Goal: Task Accomplishment & Management: Use online tool/utility

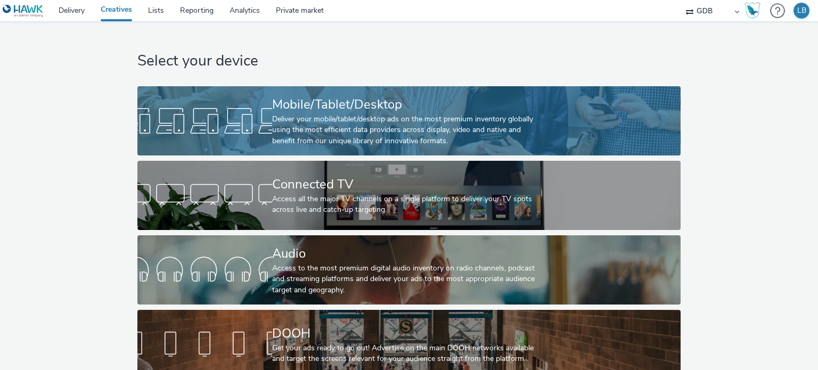
click at [347, 112] on div "Mobile/Tablet/Desktop" at bounding box center [407, 104] width 270 height 19
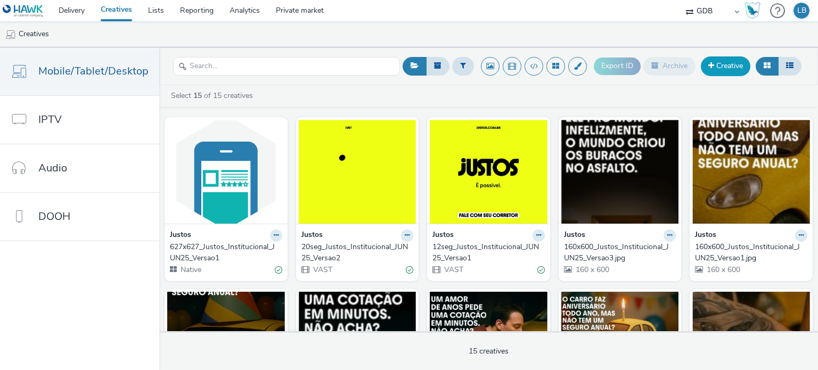
click at [714, 69] on span at bounding box center [712, 65] width 6 height 7
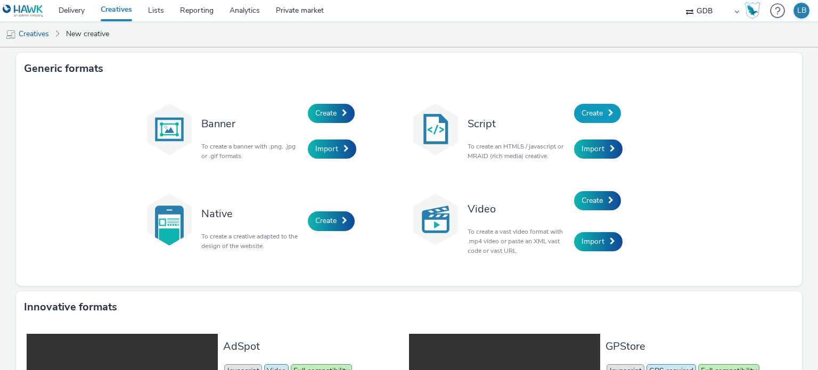
click at [592, 108] on span "Create" at bounding box center [592, 113] width 21 height 10
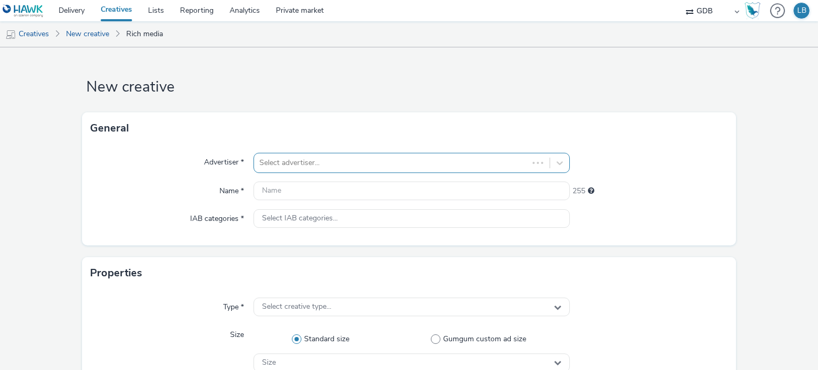
click at [293, 160] on div at bounding box center [390, 163] width 263 height 13
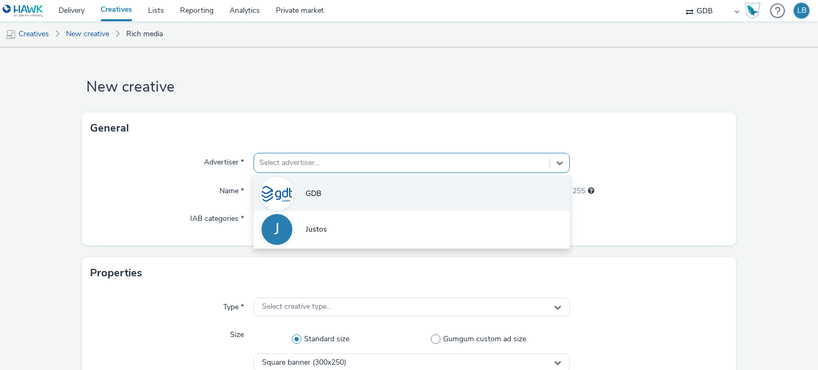
click at [323, 194] on li "GDB" at bounding box center [412, 193] width 316 height 36
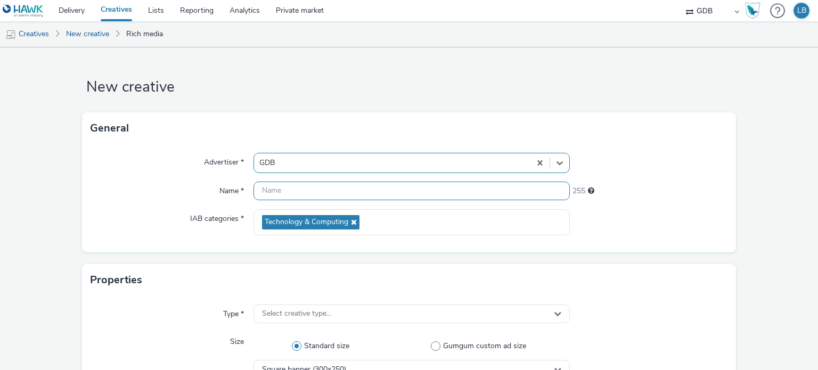
click at [341, 184] on input "text" at bounding box center [412, 191] width 316 height 19
type input "Teste_TAG_Vídeo"
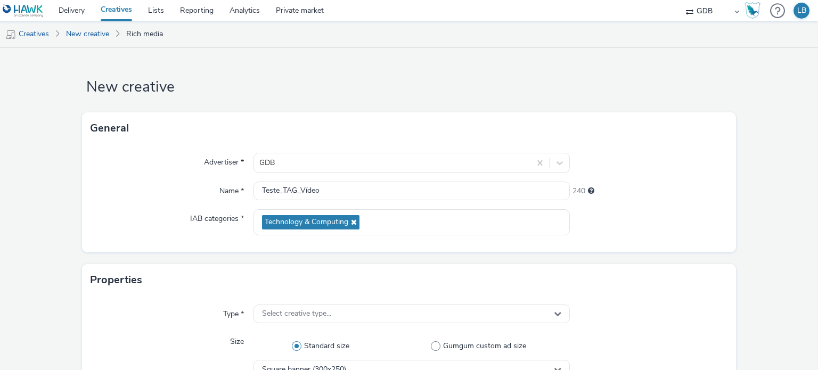
click at [713, 128] on div "General" at bounding box center [409, 128] width 655 height 32
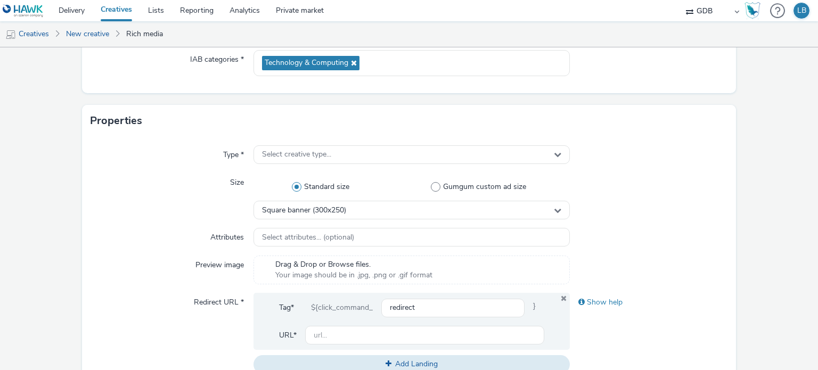
scroll to position [160, 0]
click at [326, 156] on span "Select creative type..." at bounding box center [296, 154] width 69 height 9
click at [350, 119] on div "Properties" at bounding box center [409, 120] width 655 height 32
click at [369, 158] on div "Select creative type..." at bounding box center [412, 154] width 316 height 19
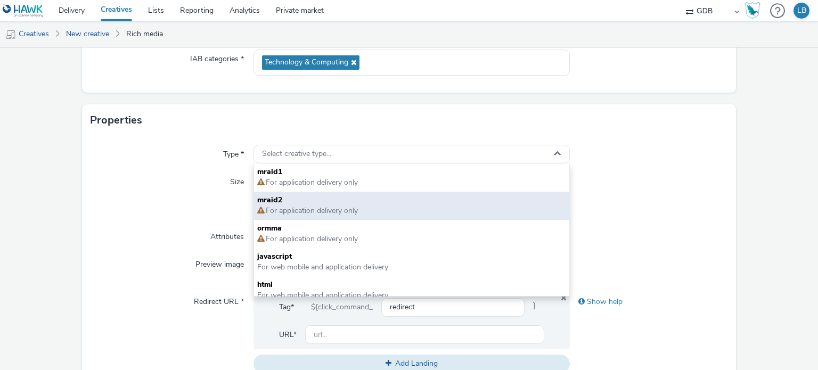
scroll to position [7, 0]
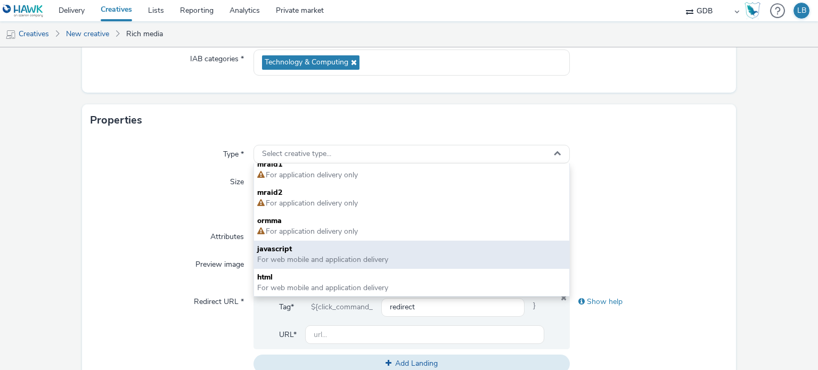
click at [308, 252] on span "javascript" at bounding box center [411, 249] width 308 height 11
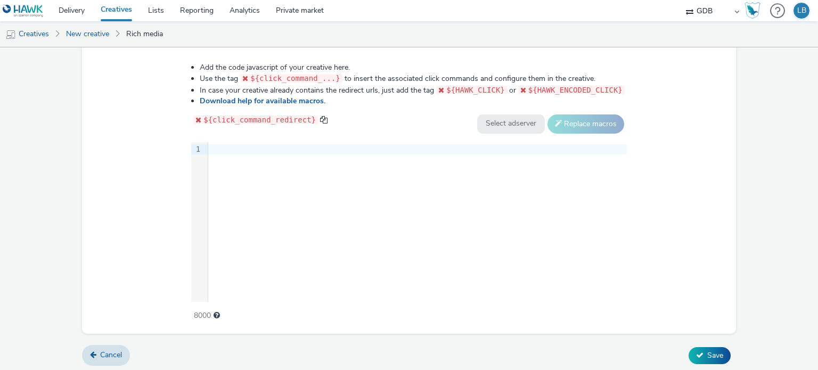
scroll to position [549, 0]
click at [117, 357] on link "Cancel" at bounding box center [106, 354] width 48 height 20
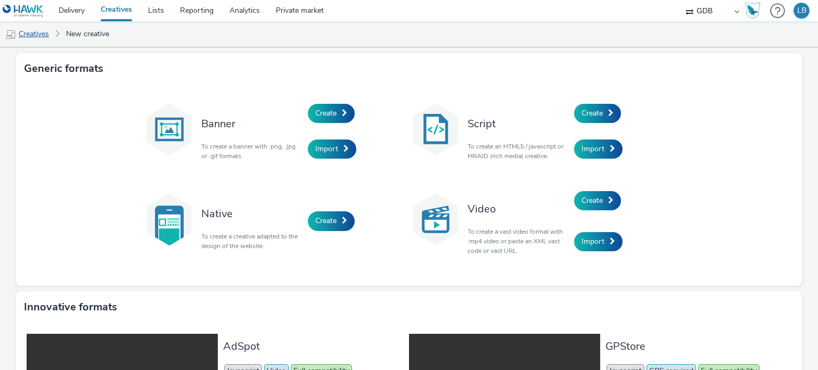
click at [38, 35] on link "Creatives" at bounding box center [27, 34] width 54 height 26
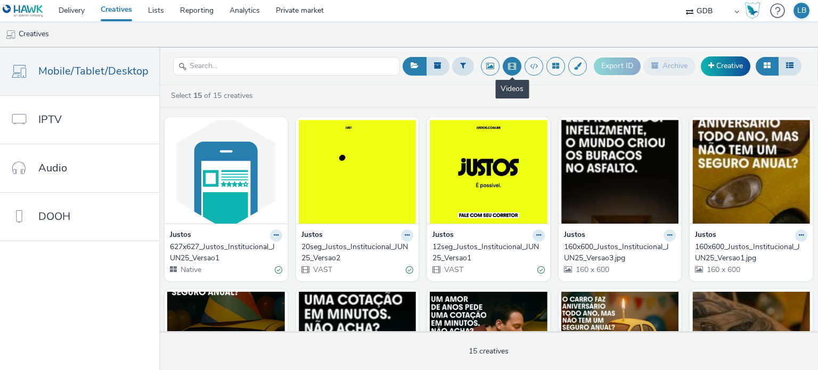
click at [513, 67] on button at bounding box center [512, 66] width 19 height 19
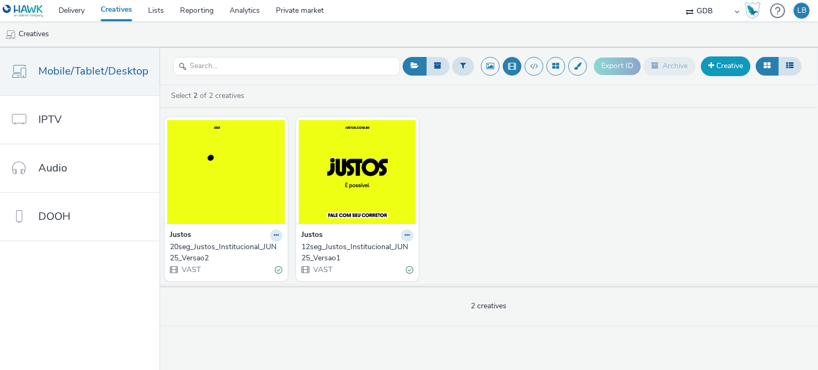
click at [739, 63] on link "Creative" at bounding box center [726, 65] width 50 height 19
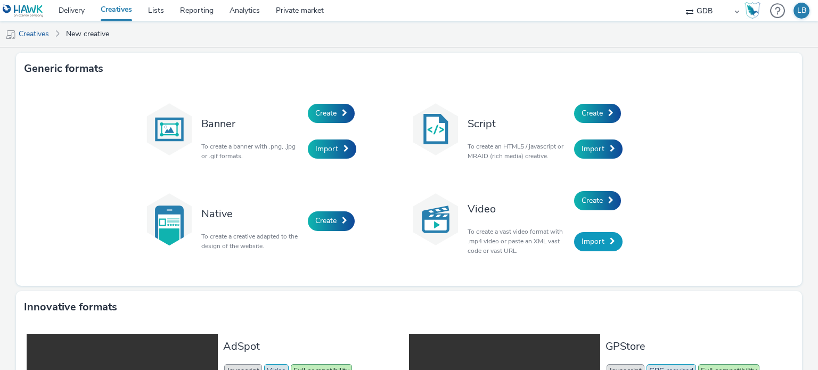
click at [592, 249] on link "Import" at bounding box center [598, 241] width 48 height 19
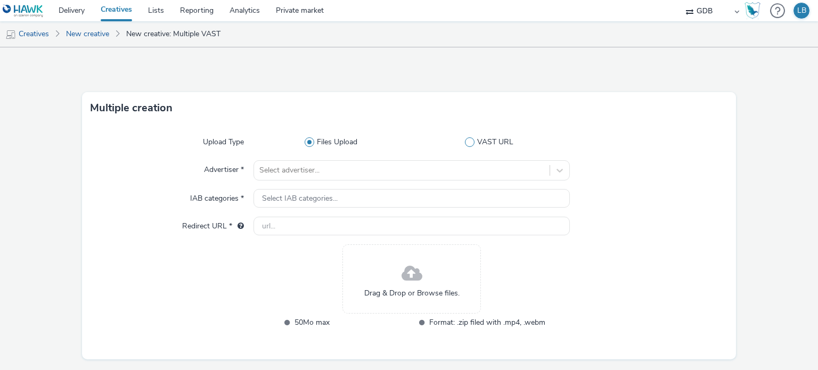
click at [467, 141] on span at bounding box center [470, 142] width 10 height 10
click at [489, 141] on input "VAST URL" at bounding box center [492, 142] width 7 height 7
radio input "false"
radio input "true"
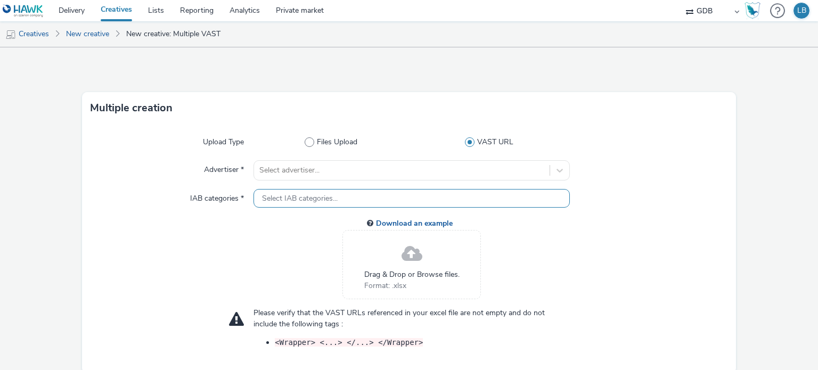
scroll to position [42, 0]
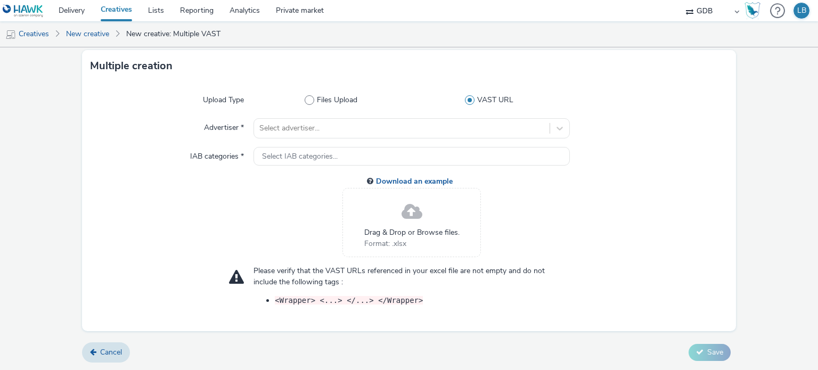
click at [310, 292] on div "Please verify that the VAST URLs referenced in your excel file are not empty an…" at bounding box center [412, 286] width 316 height 40
click at [317, 272] on span "Please verify that the VAST URLs referenced in your excel file are not empty an…" at bounding box center [399, 276] width 291 height 21
click at [100, 350] on span "Cancel" at bounding box center [111, 352] width 22 height 10
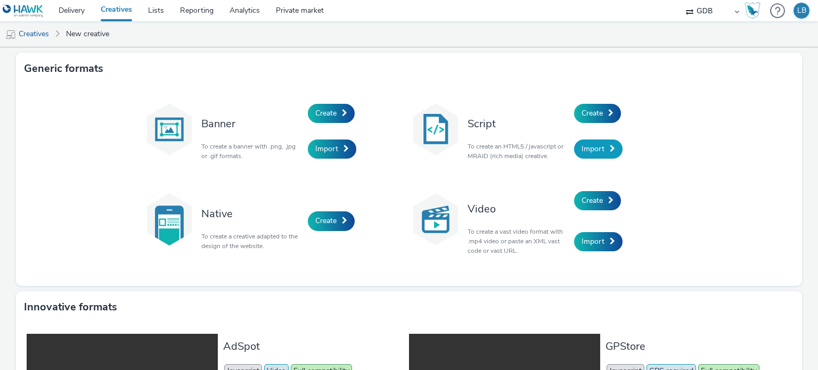
click at [604, 145] on link "Import" at bounding box center [598, 149] width 48 height 19
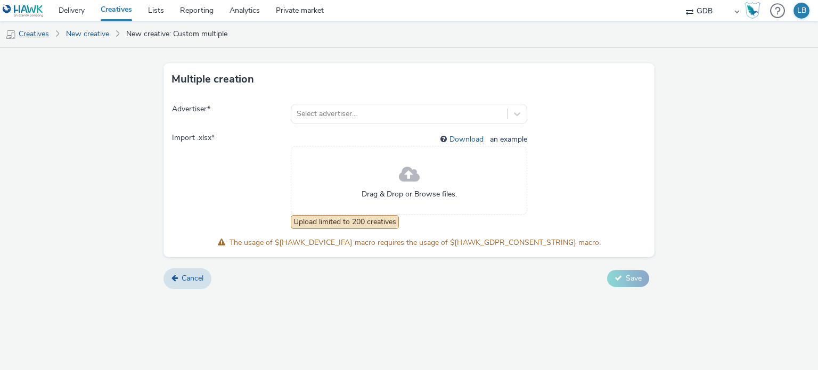
click at [34, 36] on link "Creatives" at bounding box center [27, 34] width 54 height 26
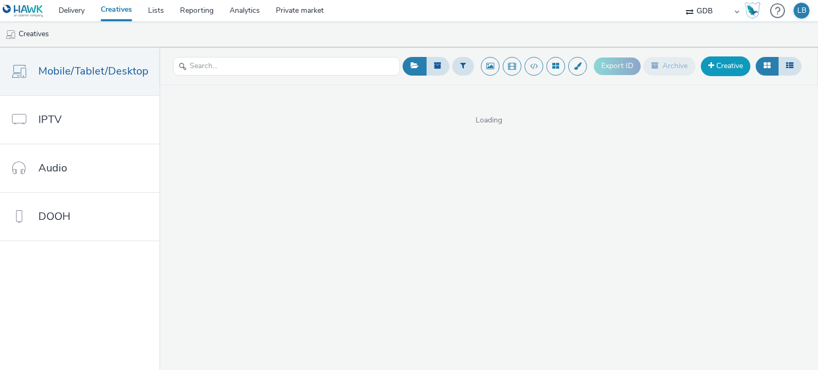
click at [715, 73] on link "Creative" at bounding box center [726, 65] width 50 height 19
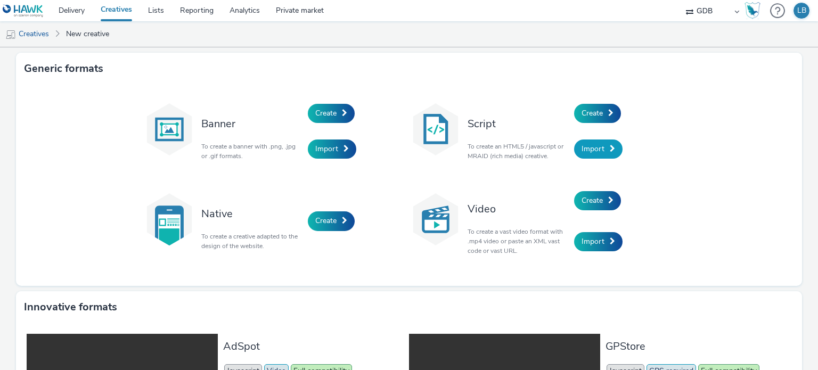
click at [610, 149] on span at bounding box center [612, 148] width 5 height 7
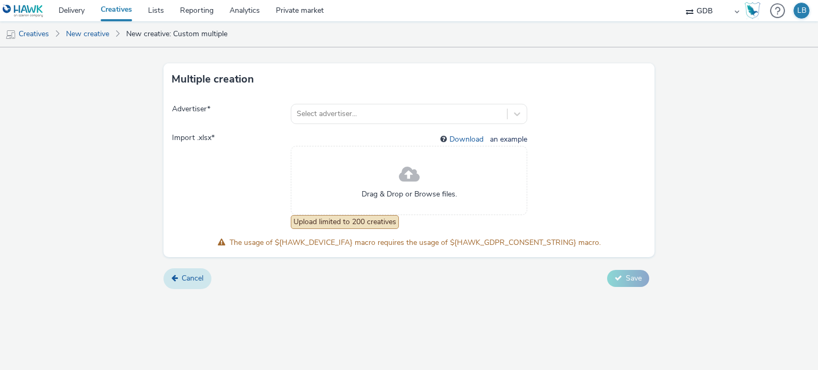
click at [187, 281] on span "Cancel" at bounding box center [193, 278] width 22 height 10
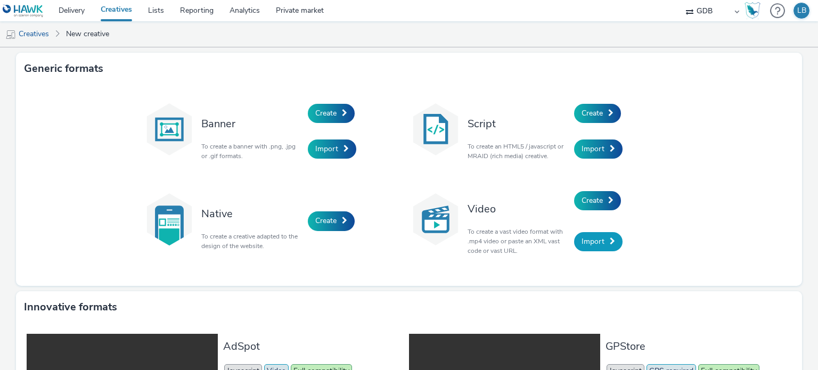
click at [604, 244] on link "Import" at bounding box center [598, 241] width 48 height 19
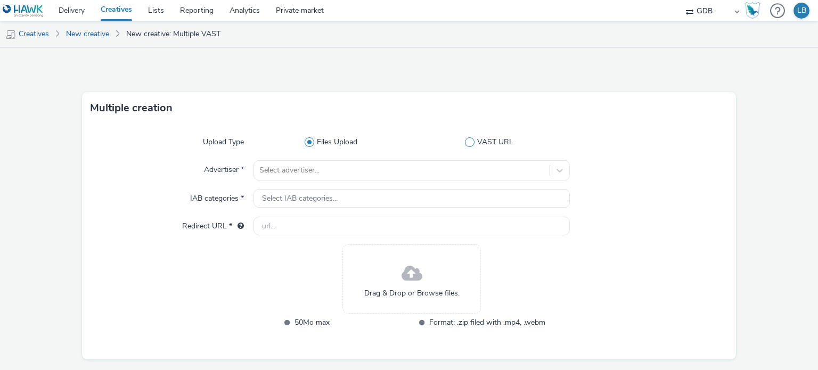
click at [467, 141] on span at bounding box center [470, 142] width 10 height 10
click at [489, 141] on input "VAST URL" at bounding box center [492, 142] width 7 height 7
radio input "false"
radio input "true"
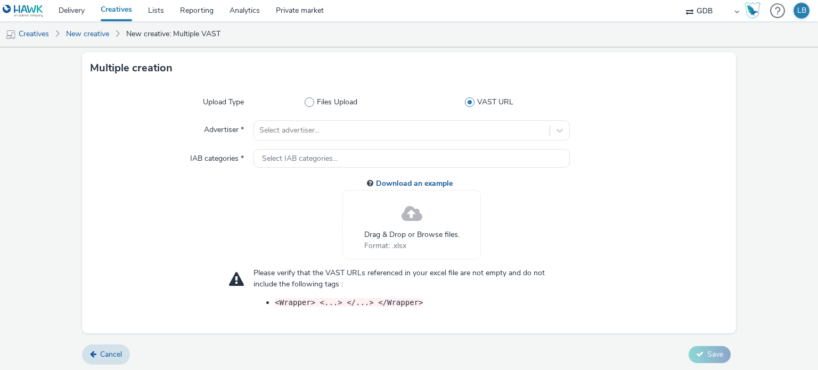
scroll to position [42, 0]
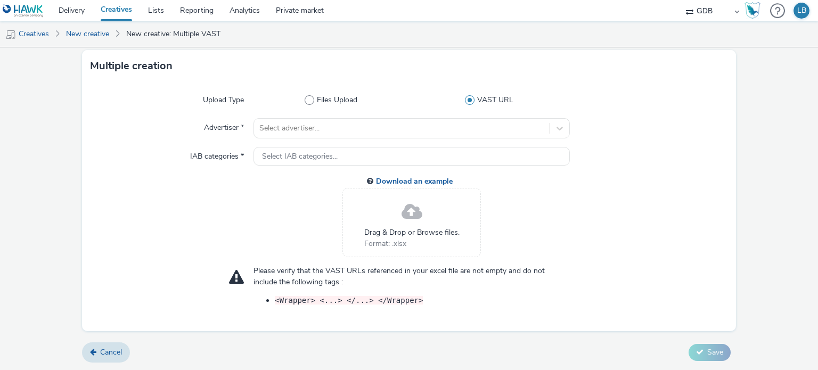
click at [294, 278] on span "Please verify that the VAST URLs referenced in your excel file are not empty an…" at bounding box center [399, 276] width 291 height 21
click at [105, 39] on link "New creative" at bounding box center [88, 34] width 54 height 26
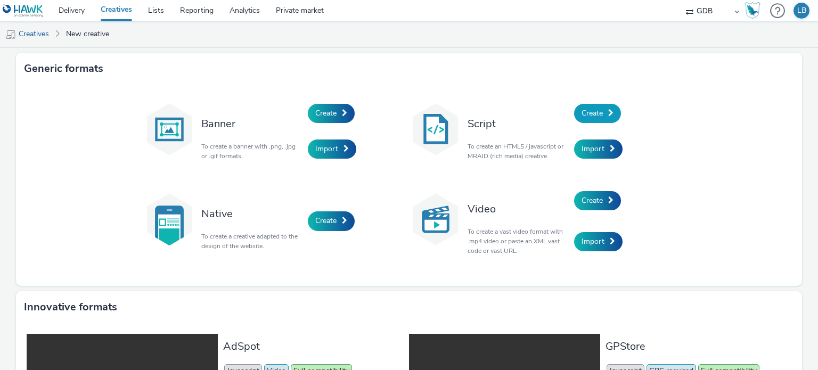
click at [596, 113] on span "Create" at bounding box center [592, 113] width 21 height 10
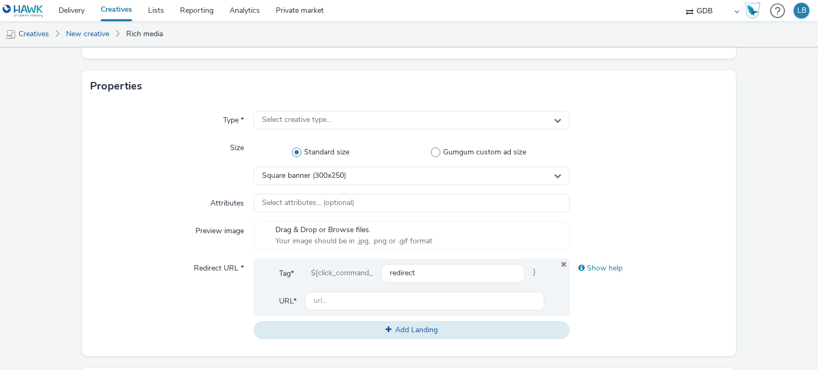
scroll to position [213, 0]
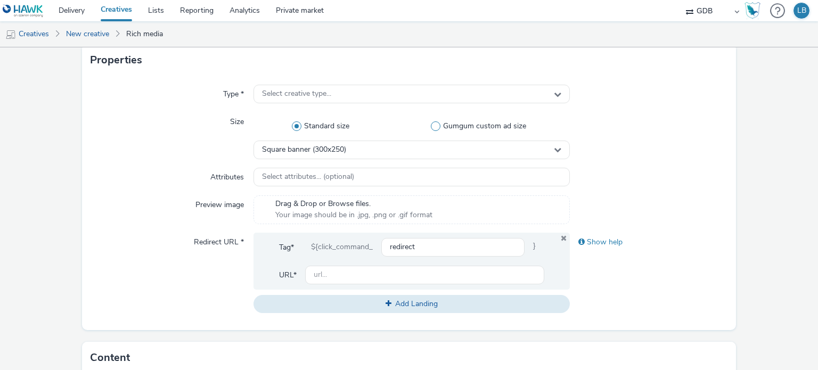
click at [436, 127] on span at bounding box center [436, 126] width 10 height 10
click at [478, 127] on input "Gumgum custom ad size" at bounding box center [481, 126] width 7 height 7
radio input "false"
radio input "true"
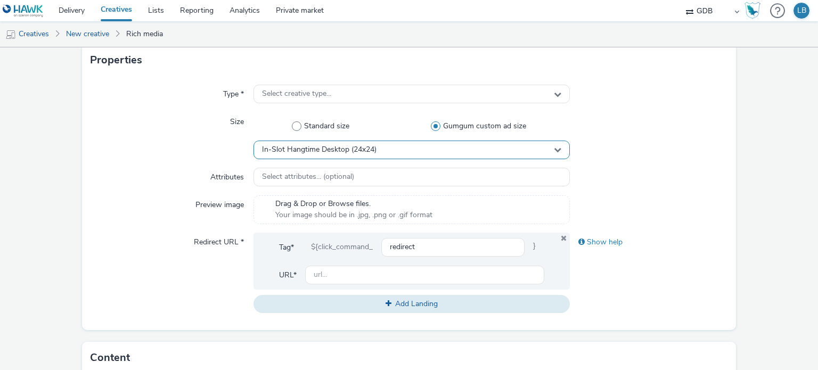
click at [434, 149] on div "In-Slot Hangtime Desktop (24x24)" at bounding box center [412, 150] width 316 height 19
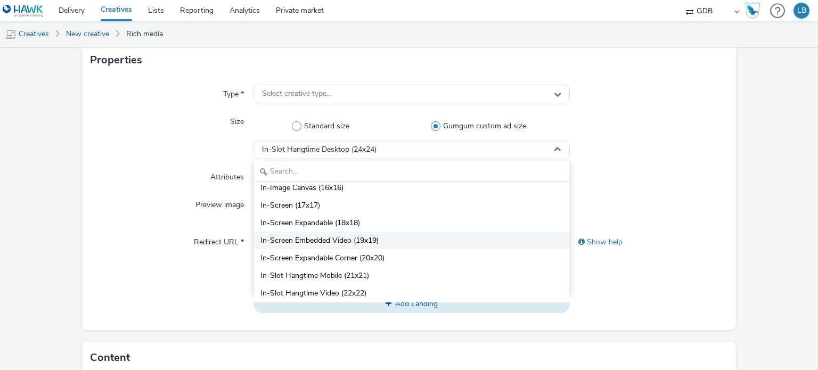
scroll to position [107, 0]
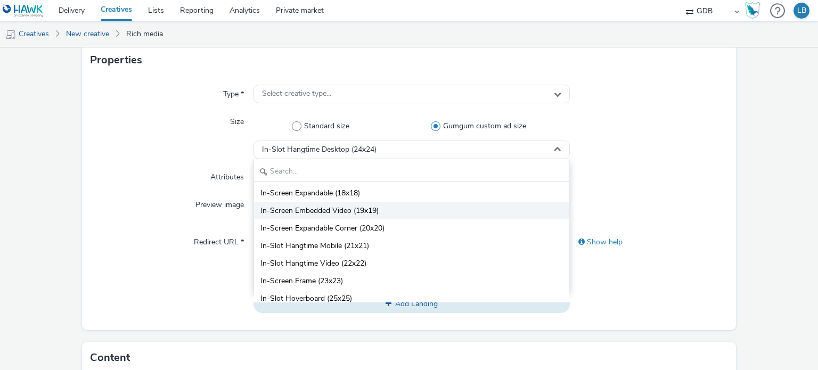
click at [405, 205] on li "In-Screen Embedded Video (19x19)" at bounding box center [411, 211] width 315 height 18
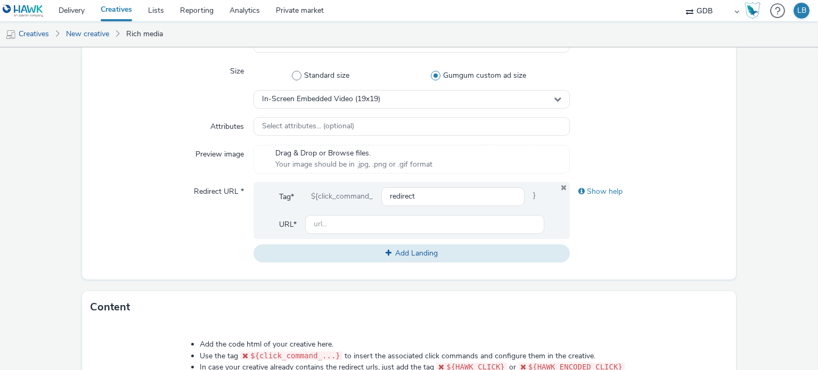
scroll to position [266, 0]
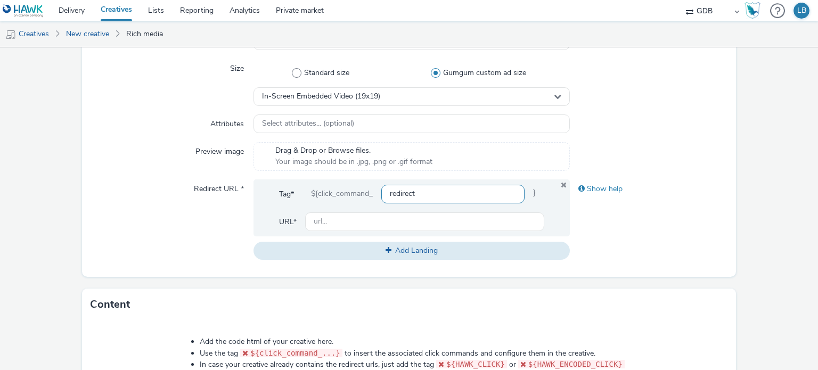
click at [411, 195] on input "redirect" at bounding box center [452, 194] width 143 height 19
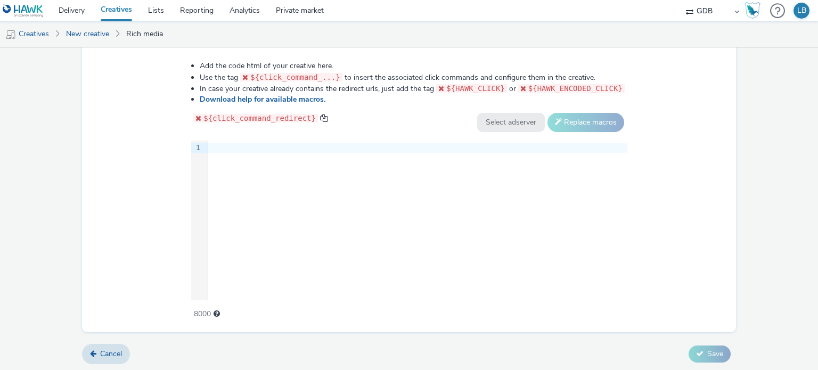
scroll to position [0, 0]
click at [249, 150] on div at bounding box center [417, 148] width 419 height 11
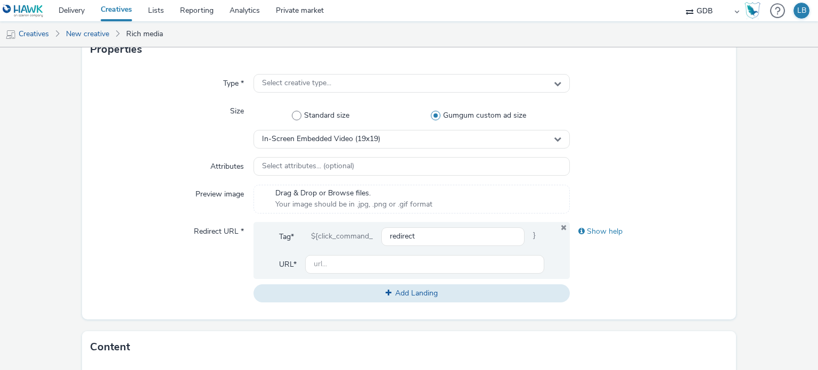
scroll to position [223, 0]
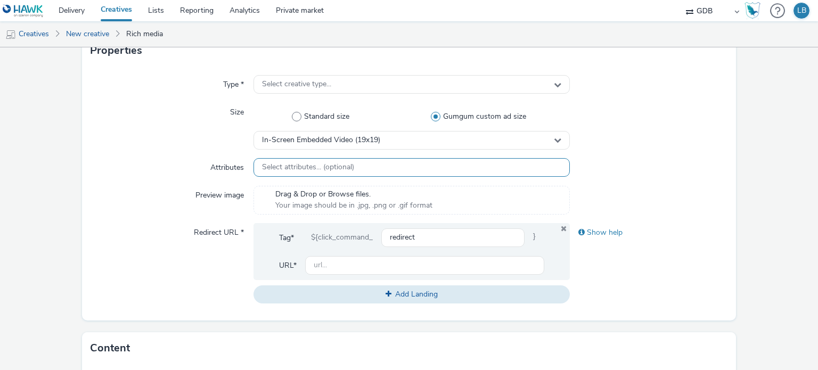
click at [327, 169] on span "Select attributes... (optional)" at bounding box center [308, 167] width 92 height 9
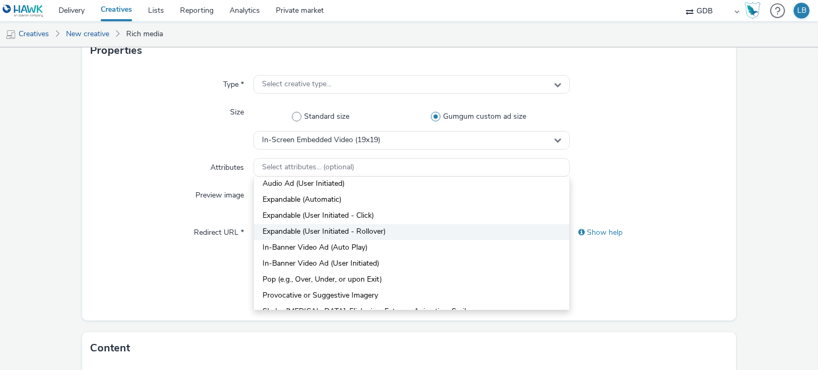
scroll to position [53, 0]
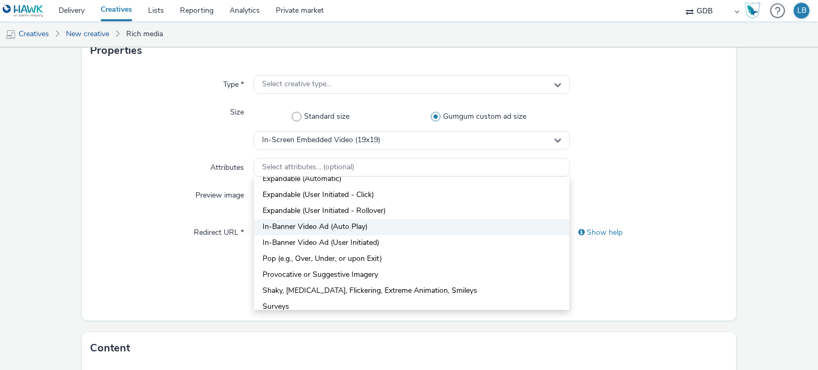
click at [339, 224] on span "In-Banner Video Ad (Auto Play)" at bounding box center [315, 227] width 105 height 11
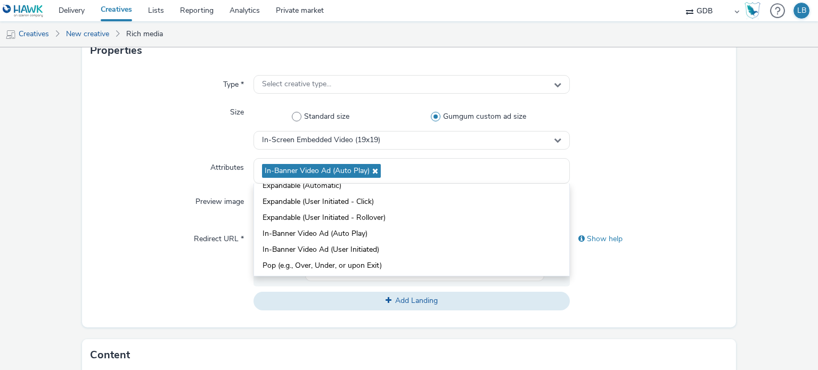
click at [659, 142] on div at bounding box center [649, 126] width 158 height 46
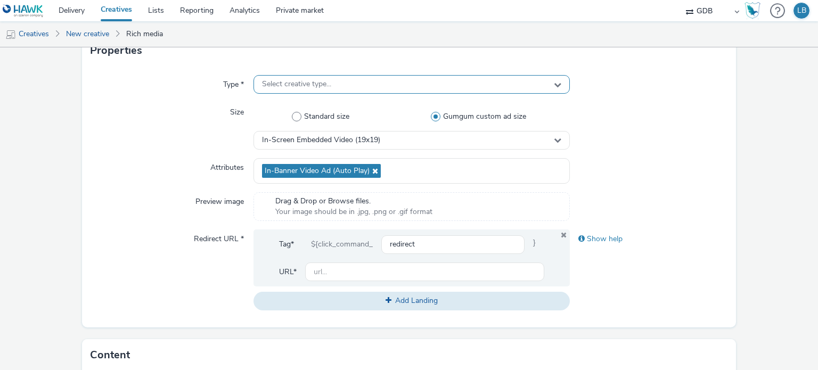
click at [376, 76] on div "Select creative type..." at bounding box center [412, 84] width 316 height 19
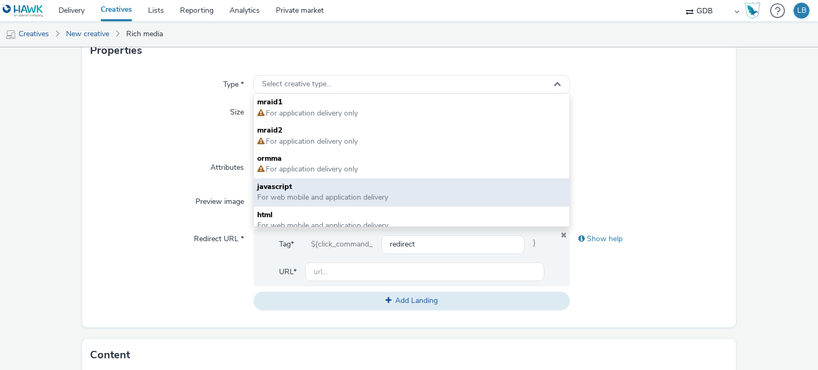
click at [304, 182] on span "javascript" at bounding box center [411, 187] width 308 height 11
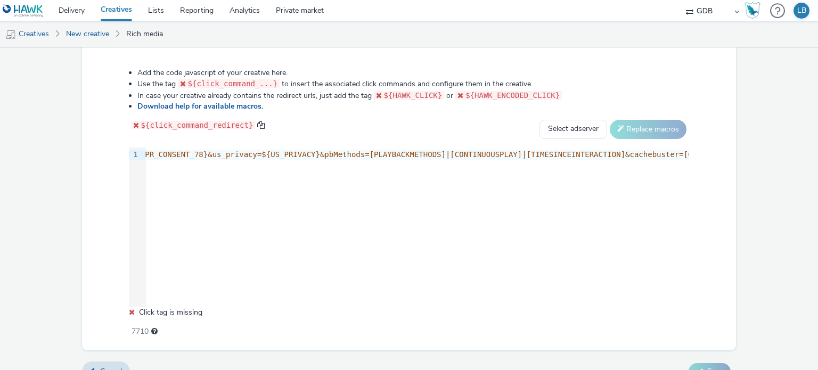
scroll to position [560, 0]
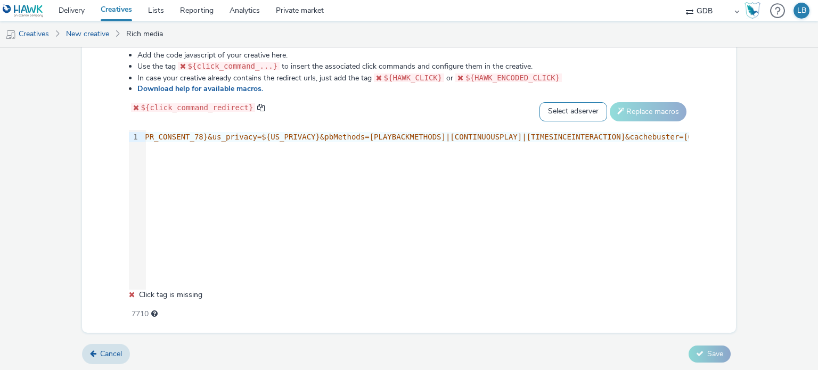
click at [564, 110] on select "Select adserver Sizmek DCM Adform Sting" at bounding box center [574, 111] width 68 height 19
click at [567, 112] on select "Select adserver Sizmek DCM Adform Sting" at bounding box center [574, 111] width 68 height 19
select select "adform"
click at [540, 102] on select "Select adserver Sizmek DCM Adform Sting" at bounding box center [574, 111] width 68 height 19
click at [620, 111] on button "Replace macros" at bounding box center [648, 111] width 77 height 19
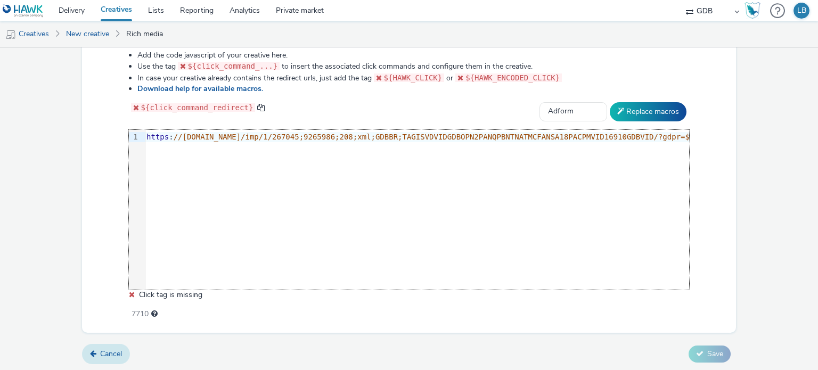
click at [100, 355] on span "Cancel" at bounding box center [111, 354] width 22 height 10
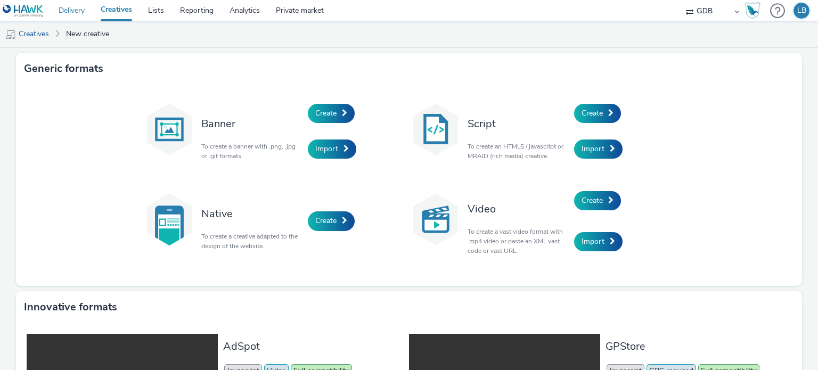
click at [76, 10] on link "Delivery" at bounding box center [72, 10] width 42 height 21
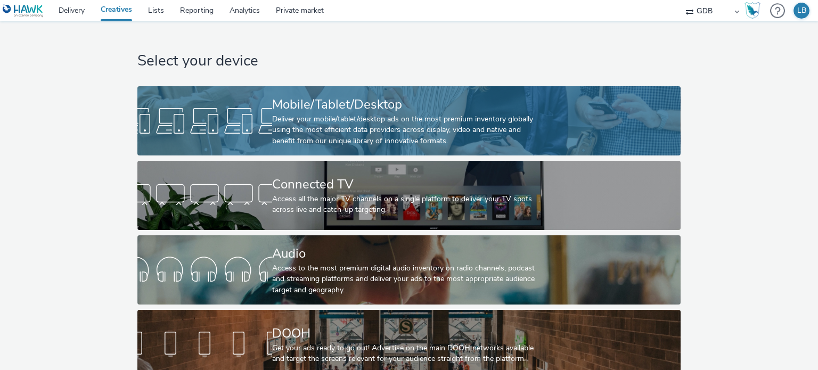
click at [386, 127] on div "Deliver your mobile/tablet/desktop ads on the most premium inventory globally u…" at bounding box center [407, 130] width 270 height 32
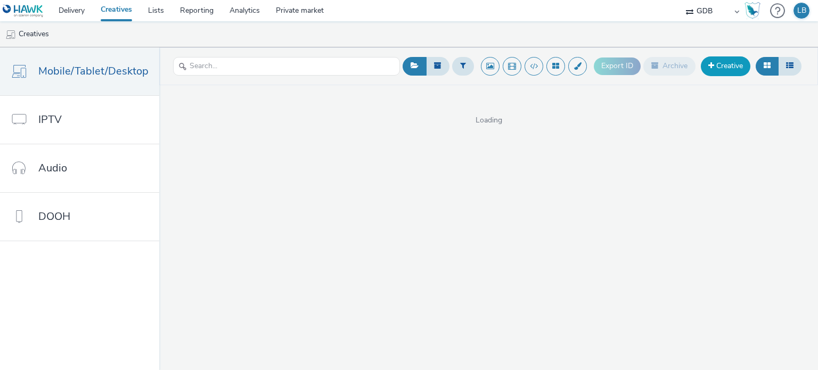
click at [714, 64] on link "Creative" at bounding box center [726, 65] width 50 height 19
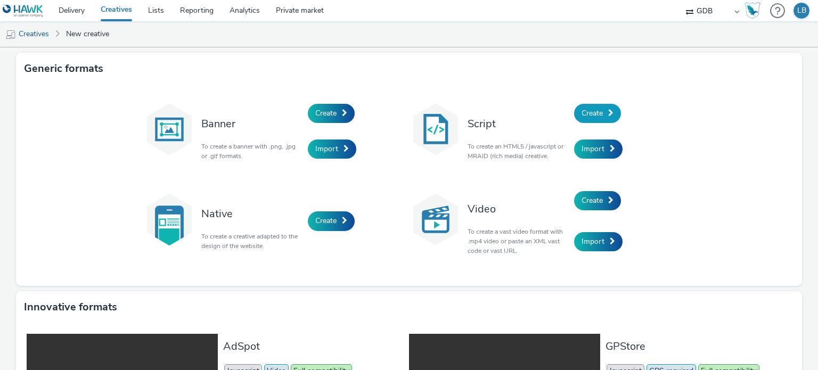
click at [587, 117] on span "Create" at bounding box center [592, 113] width 21 height 10
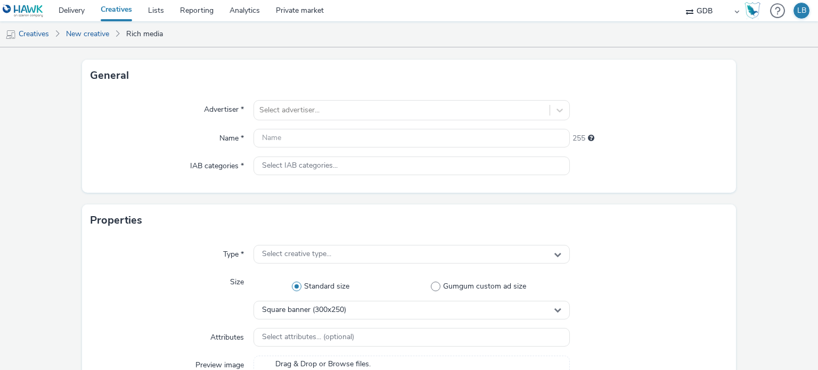
scroll to position [53, 0]
click at [367, 170] on div "Select IAB categories..." at bounding box center [412, 165] width 316 height 19
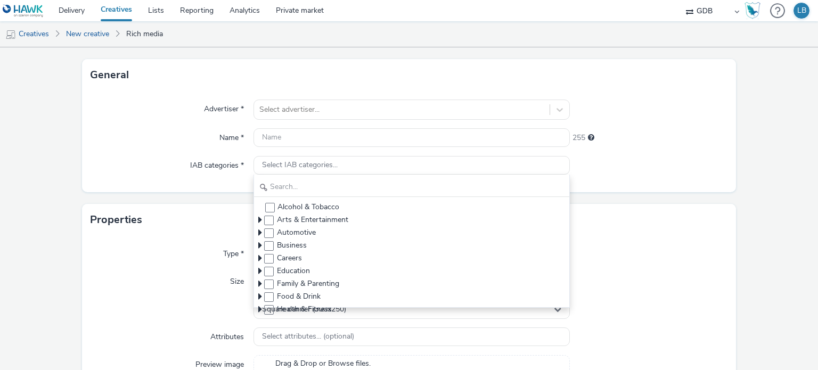
scroll to position [107, 0]
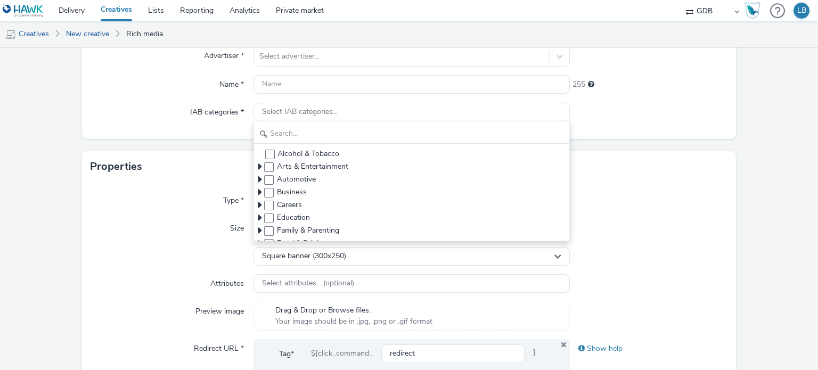
click at [667, 112] on div at bounding box center [649, 112] width 158 height 19
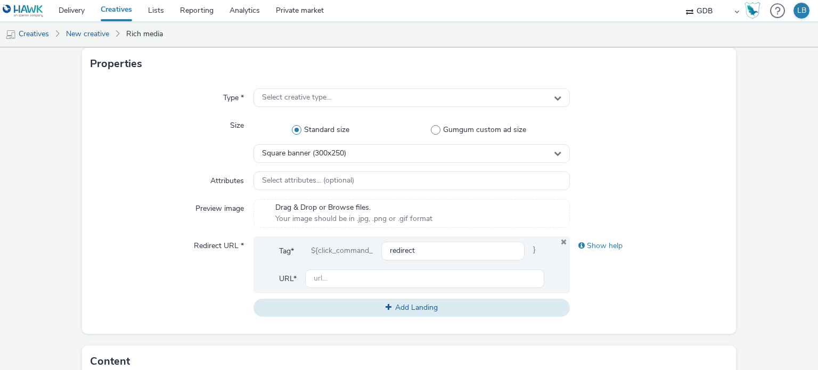
scroll to position [213, 0]
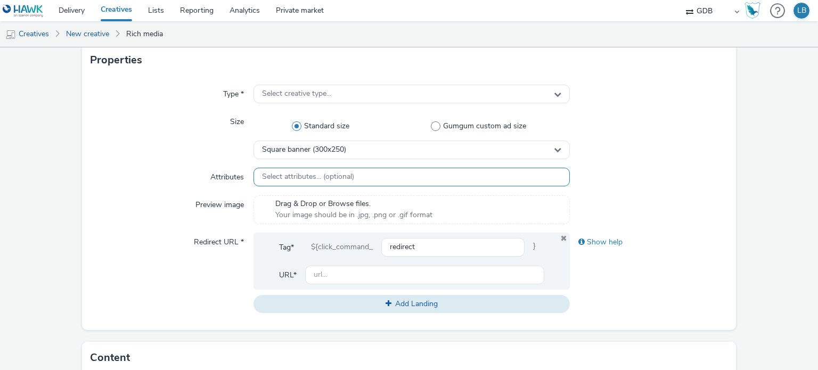
click at [356, 177] on div "Select attributes... (optional)" at bounding box center [412, 177] width 316 height 19
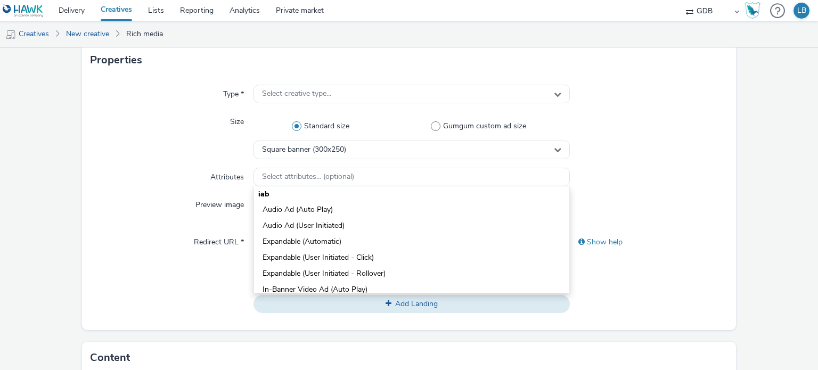
click at [671, 159] on div "Type * Select creative type... Size Standard size Gumgum custom ad size Square …" at bounding box center [409, 203] width 655 height 254
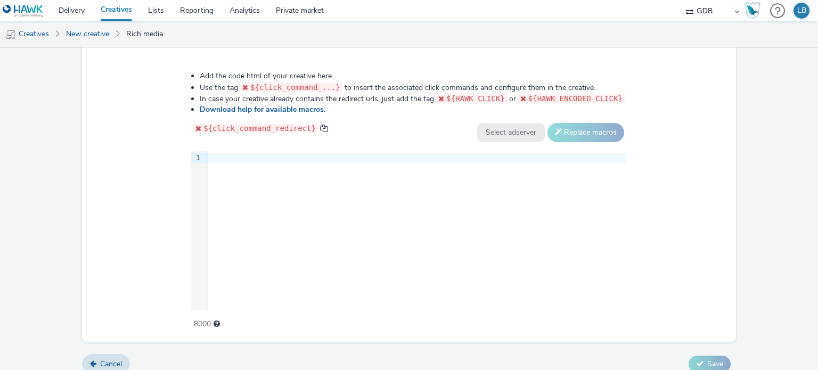
scroll to position [542, 0]
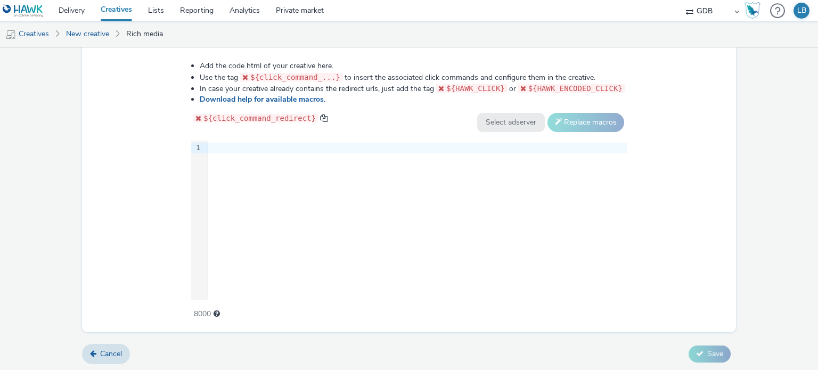
click at [304, 169] on div "9 1 ›" at bounding box center [409, 221] width 436 height 160
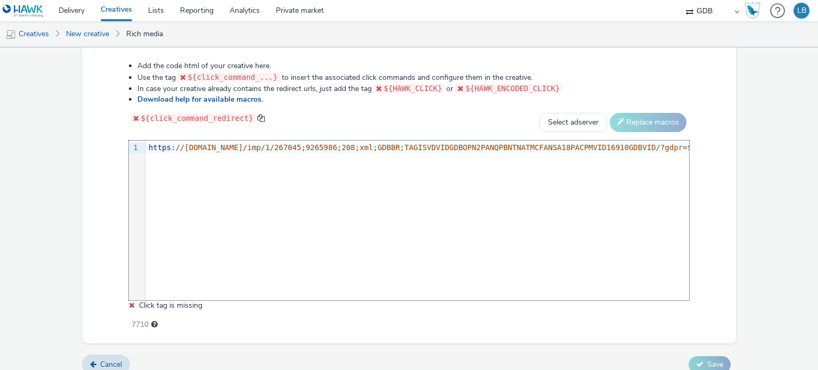
scroll to position [0, 655]
click at [574, 123] on select "Select adserver Sizmek DCM Adform Sting" at bounding box center [574, 122] width 68 height 19
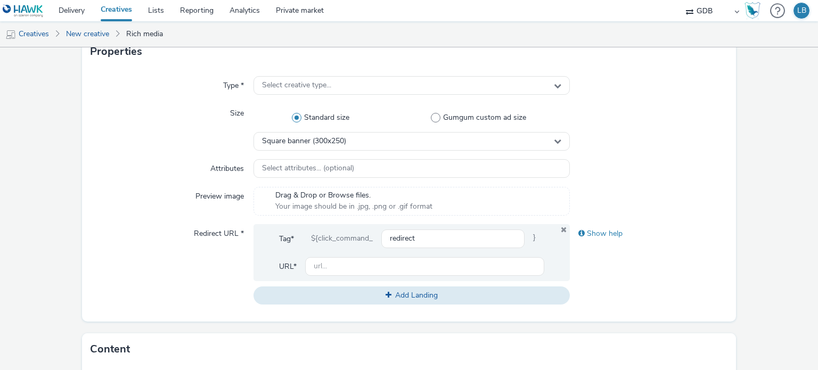
scroll to position [223, 0]
click at [345, 142] on span "Square banner (300x250)" at bounding box center [304, 140] width 84 height 9
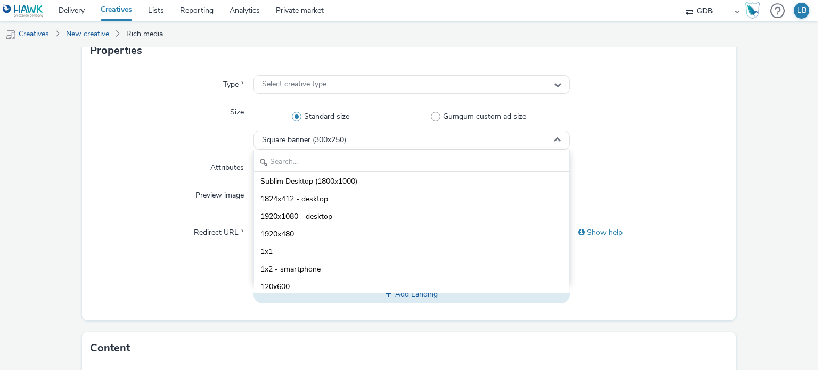
scroll to position [533, 0]
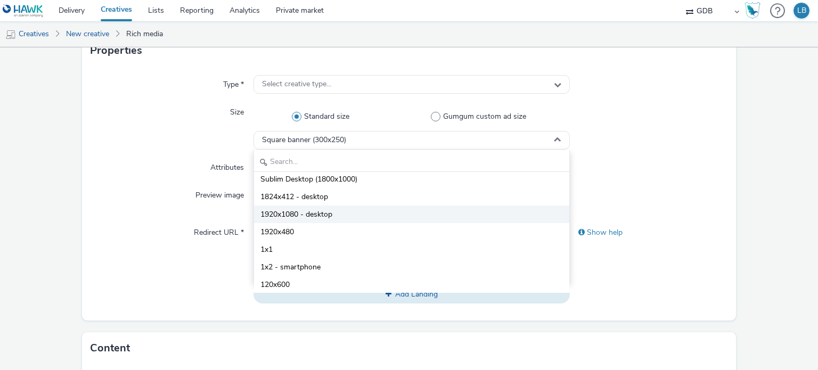
click at [338, 215] on li "1920x1080 - desktop" at bounding box center [411, 215] width 315 height 18
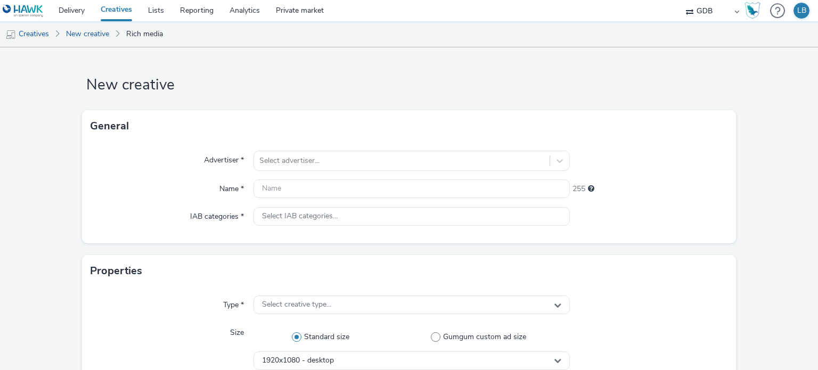
scroll to position [0, 0]
click at [45, 35] on link "Creatives" at bounding box center [27, 34] width 54 height 26
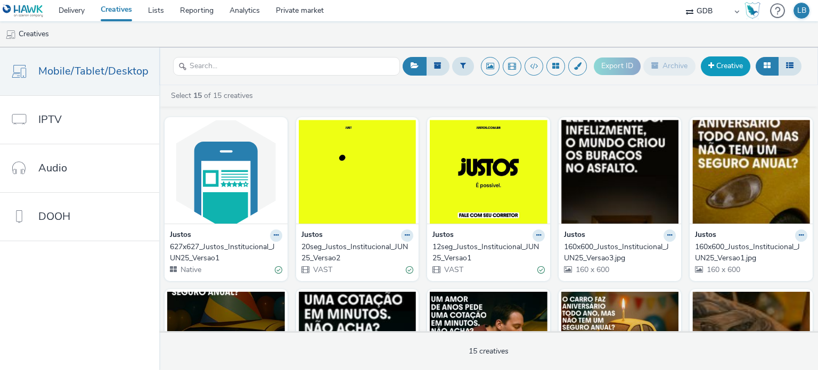
click at [723, 65] on link "Creative" at bounding box center [726, 65] width 50 height 19
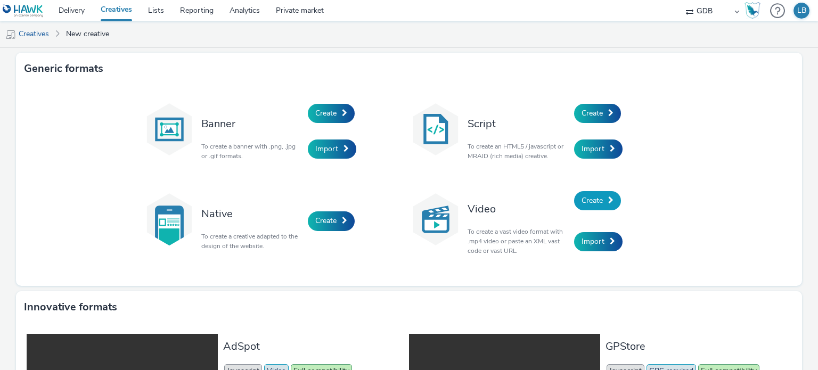
click at [600, 201] on link "Create" at bounding box center [597, 200] width 47 height 19
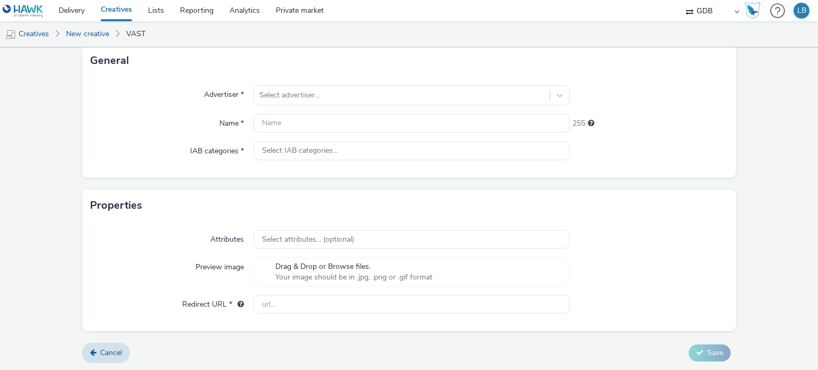
scroll to position [302, 0]
click at [104, 355] on span "Cancel" at bounding box center [111, 352] width 22 height 10
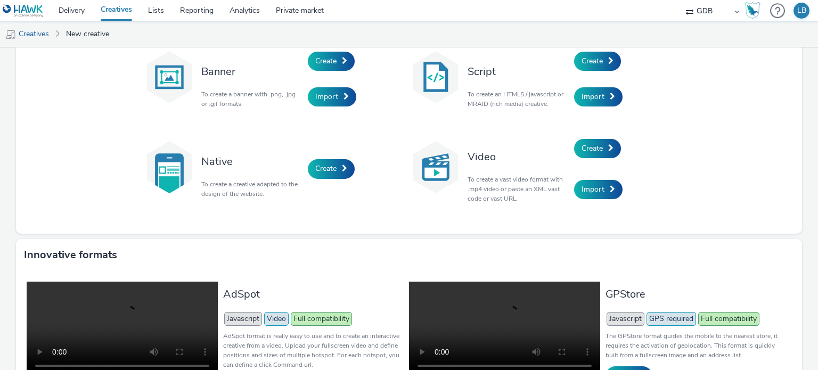
scroll to position [53, 0]
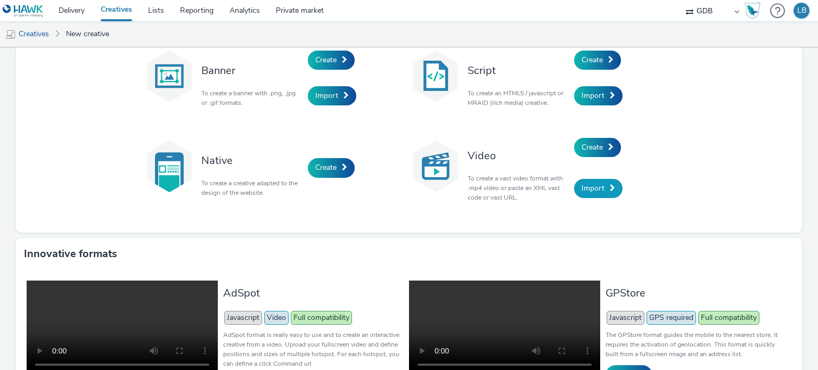
click at [599, 191] on span "Import" at bounding box center [593, 188] width 23 height 10
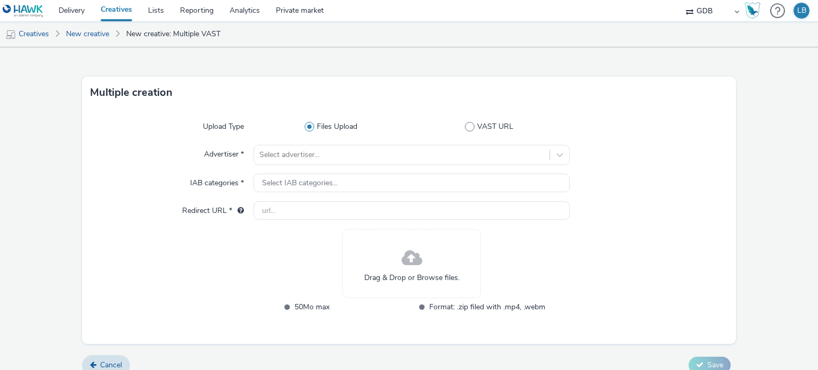
scroll to position [29, 0]
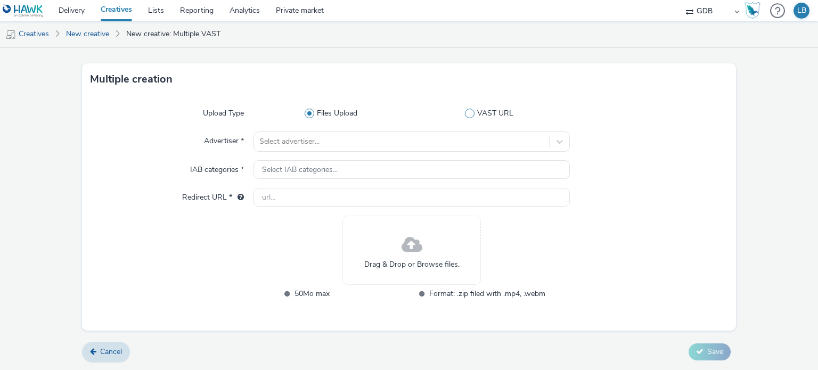
click at [482, 116] on span "VAST URL" at bounding box center [495, 113] width 36 height 11
click at [489, 116] on input "VAST URL" at bounding box center [492, 113] width 7 height 7
radio input "false"
radio input "true"
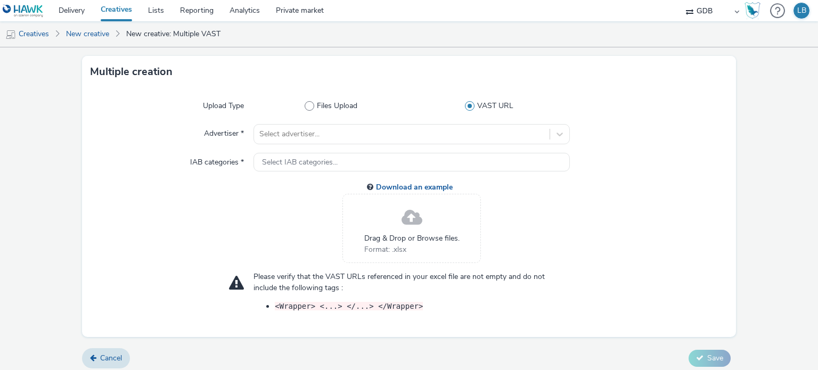
scroll to position [42, 0]
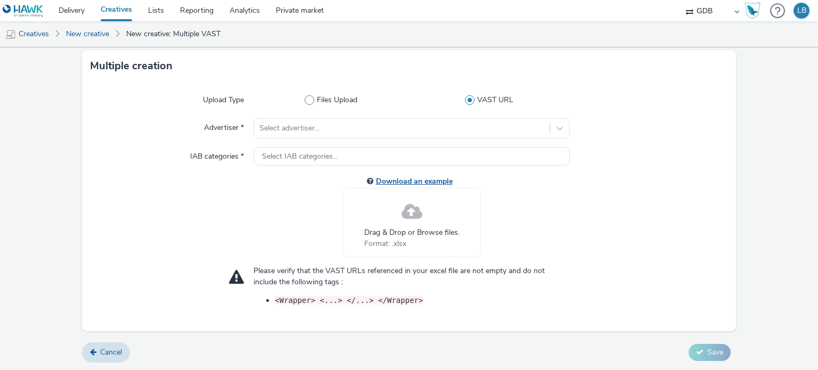
click at [419, 178] on link "Download an example" at bounding box center [416, 181] width 81 height 10
click at [102, 36] on link "New creative" at bounding box center [88, 34] width 54 height 26
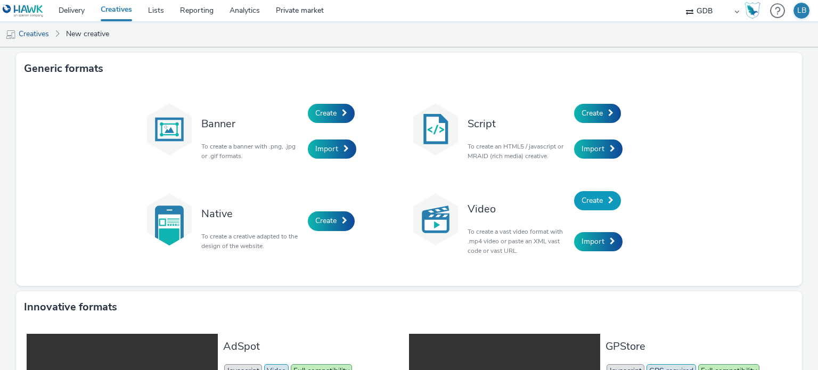
click at [597, 206] on link "Create" at bounding box center [597, 200] width 47 height 19
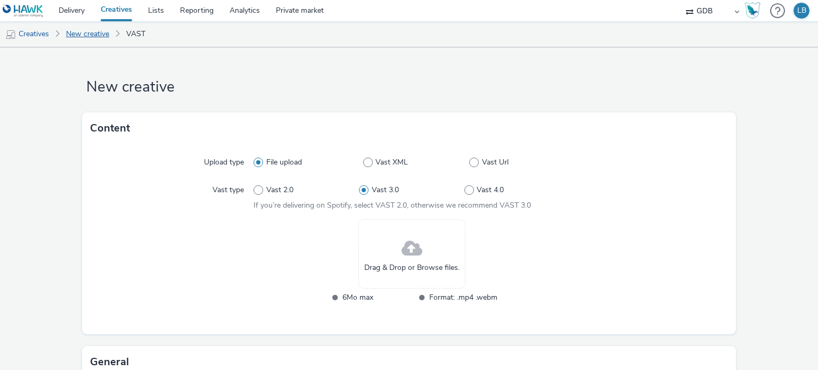
click at [99, 36] on link "New creative" at bounding box center [88, 34] width 54 height 26
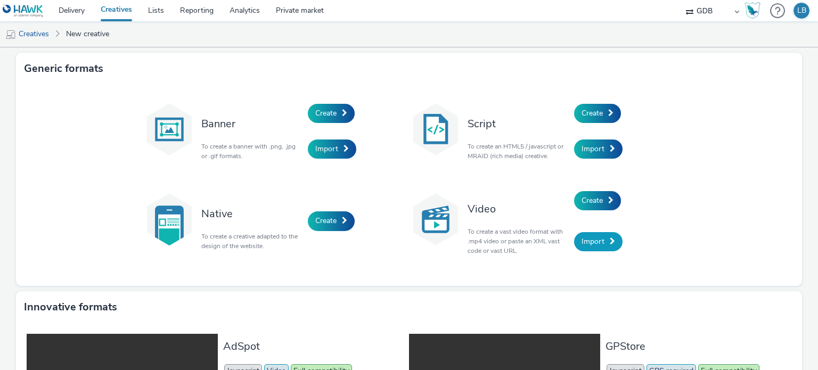
click at [592, 246] on span "Import" at bounding box center [593, 242] width 23 height 10
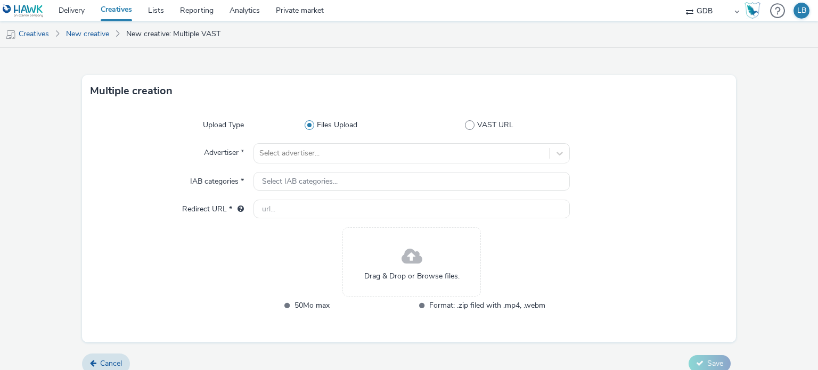
scroll to position [29, 0]
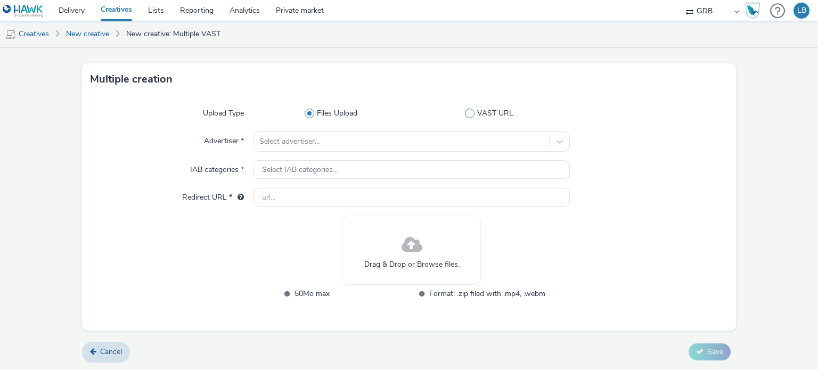
click at [460, 115] on label "VAST URL" at bounding box center [492, 113] width 156 height 11
click at [489, 115] on input "VAST URL" at bounding box center [492, 113] width 7 height 7
radio input "false"
radio input "true"
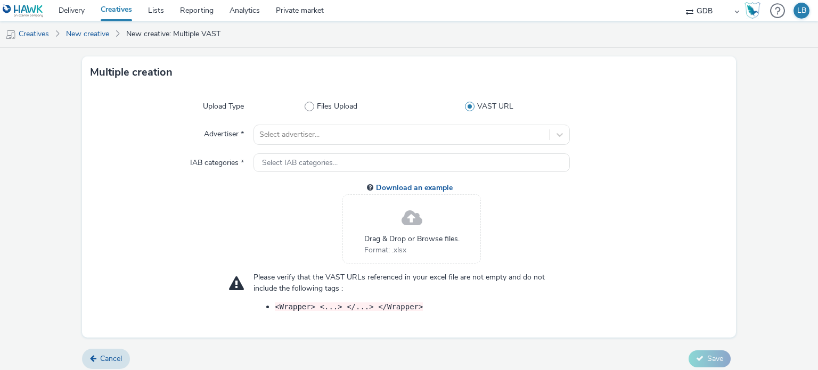
scroll to position [42, 0]
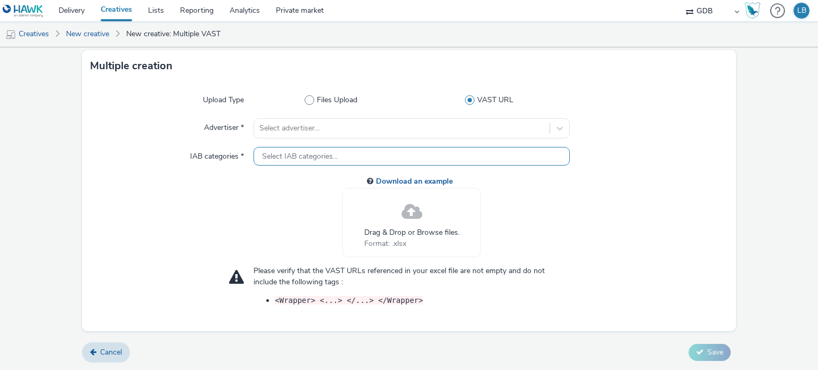
click at [351, 155] on div "Select IAB categories..." at bounding box center [412, 156] width 316 height 19
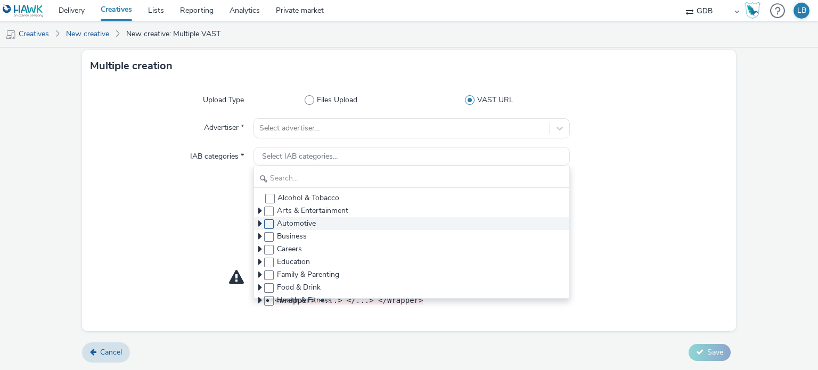
click at [266, 225] on span at bounding box center [269, 225] width 10 height 10
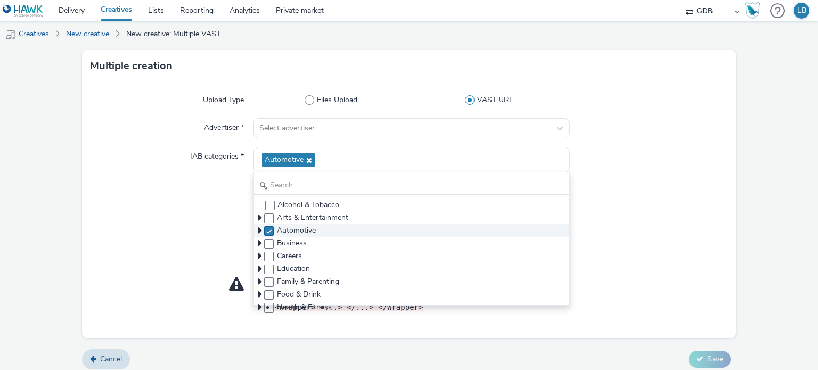
click at [266, 225] on label at bounding box center [269, 230] width 10 height 11
checkbox input "false"
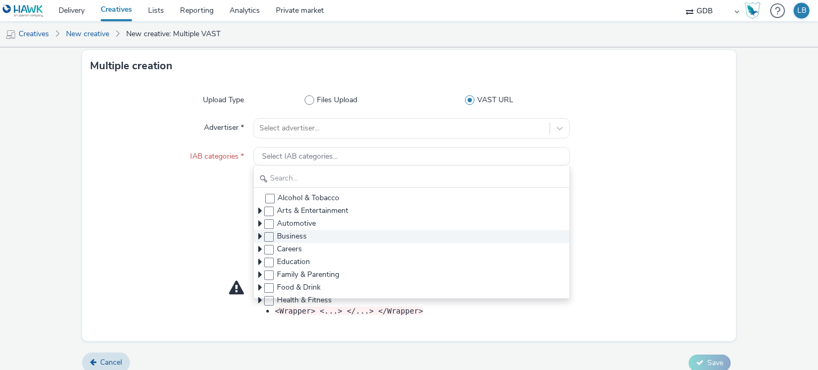
scroll to position [53, 0]
click at [268, 233] on span at bounding box center [269, 235] width 10 height 10
checkbox input "true"
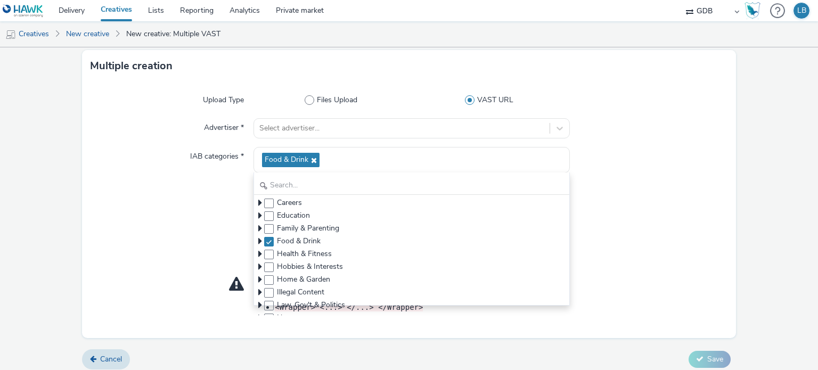
click at [651, 200] on div at bounding box center [649, 223] width 158 height 83
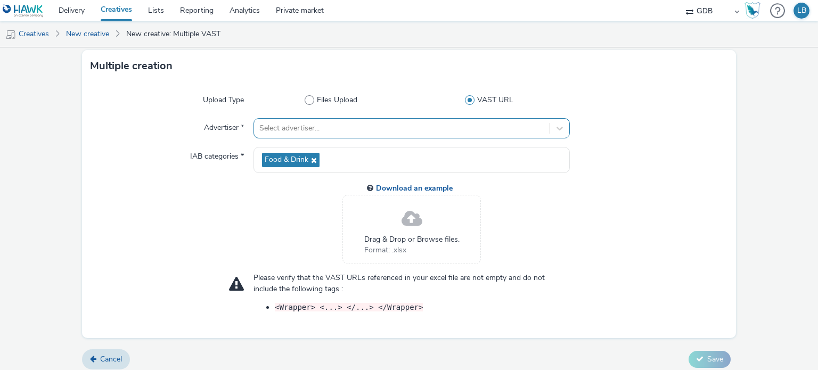
click at [336, 125] on div at bounding box center [401, 128] width 285 height 13
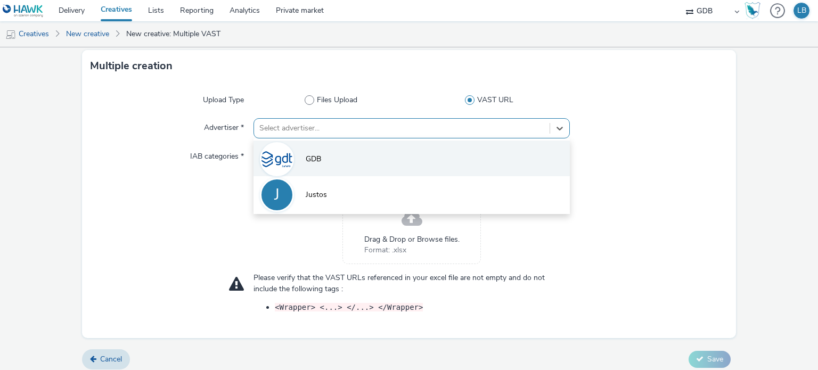
click at [327, 157] on li "GDB" at bounding box center [412, 159] width 316 height 36
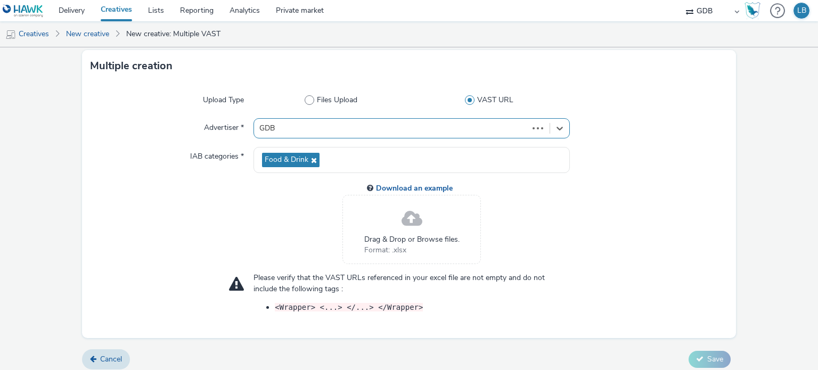
scroll to position [48, 0]
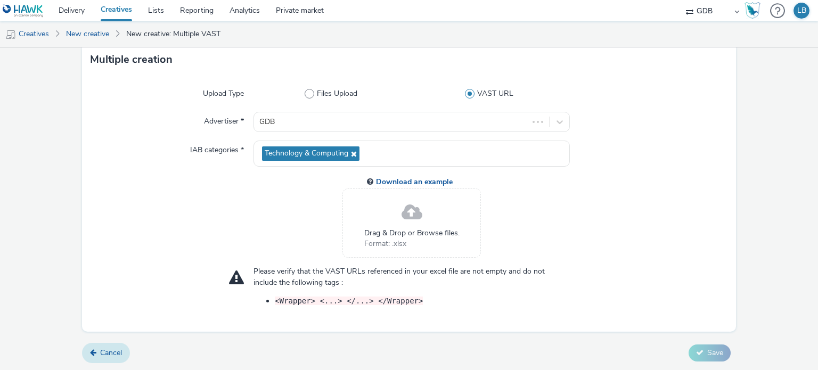
click at [107, 348] on span "Cancel" at bounding box center [111, 353] width 22 height 10
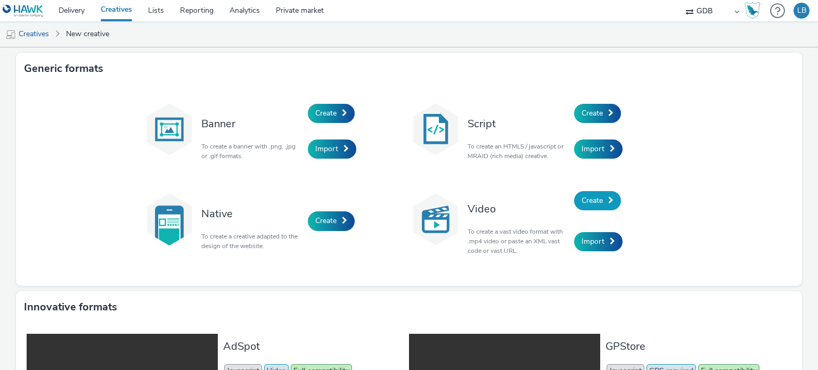
click at [608, 198] on span at bounding box center [610, 200] width 5 height 7
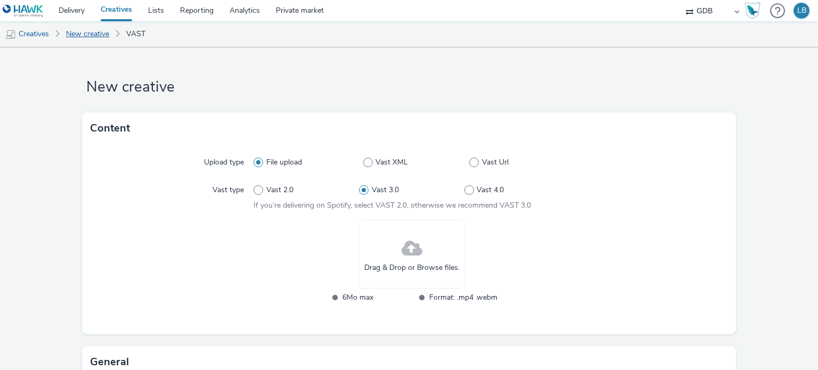
click at [81, 34] on link "New creative" at bounding box center [88, 34] width 54 height 26
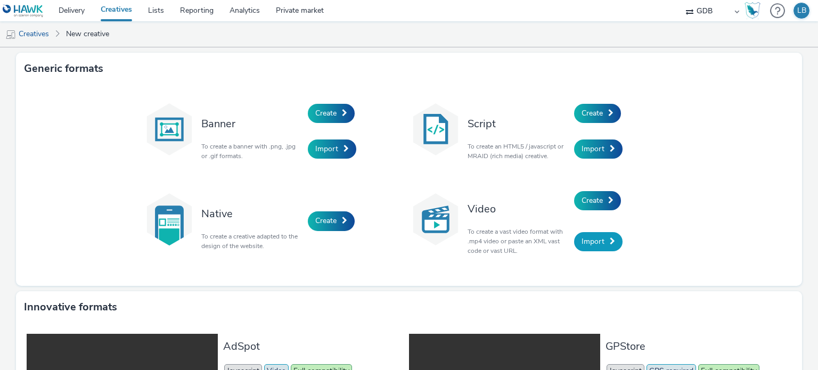
click at [592, 245] on span "Import" at bounding box center [593, 242] width 23 height 10
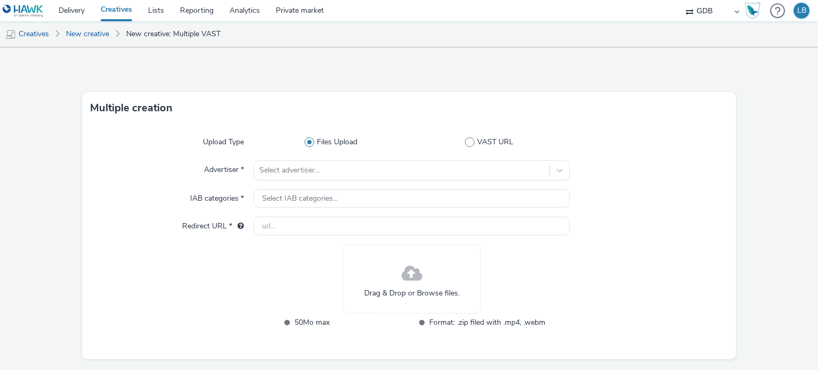
scroll to position [29, 0]
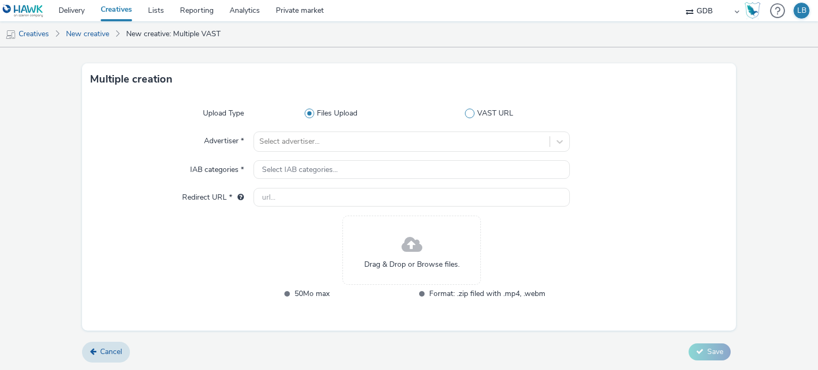
click at [470, 116] on label "VAST URL" at bounding box center [492, 113] width 156 height 11
click at [489, 116] on input "VAST URL" at bounding box center [492, 113] width 7 height 7
radio input "false"
radio input "true"
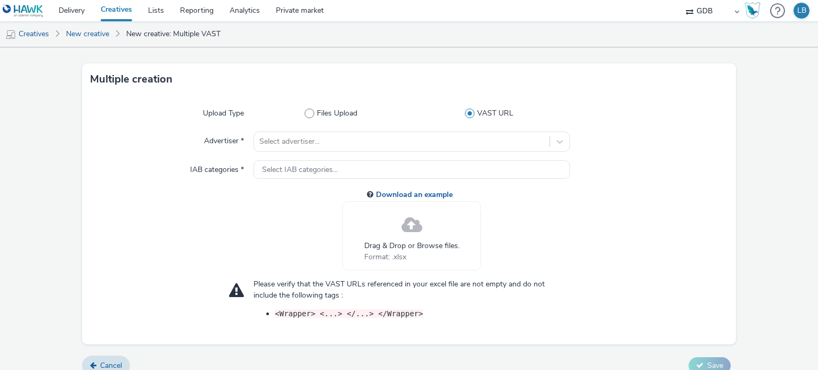
scroll to position [42, 0]
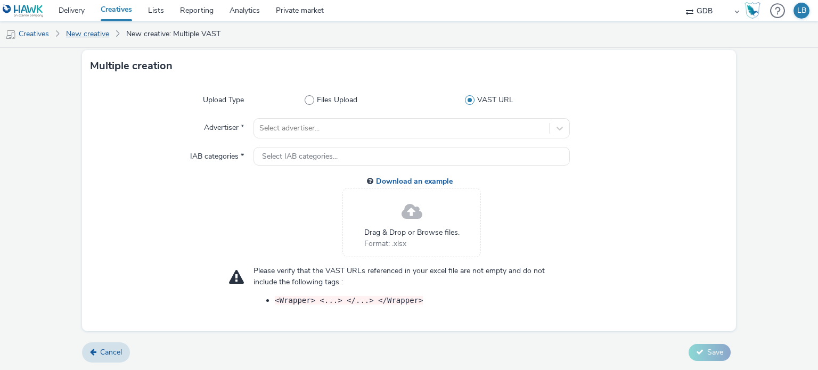
click at [81, 34] on link "New creative" at bounding box center [88, 34] width 54 height 26
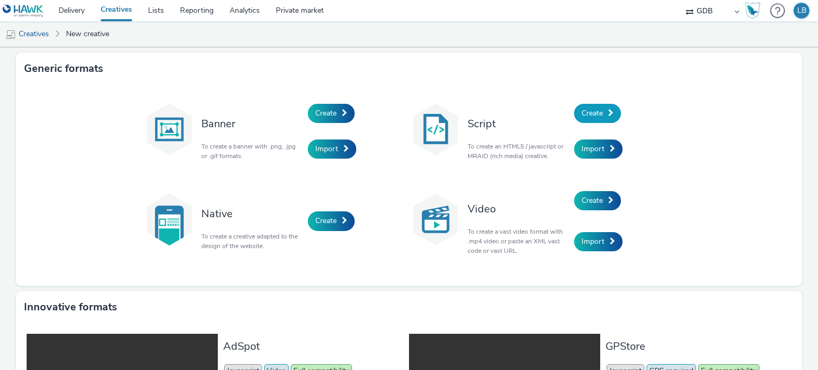
click at [592, 116] on span "Create" at bounding box center [592, 113] width 21 height 10
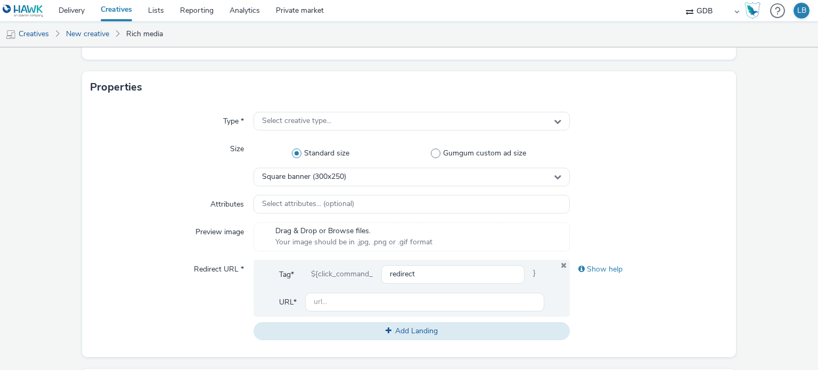
scroll to position [213, 0]
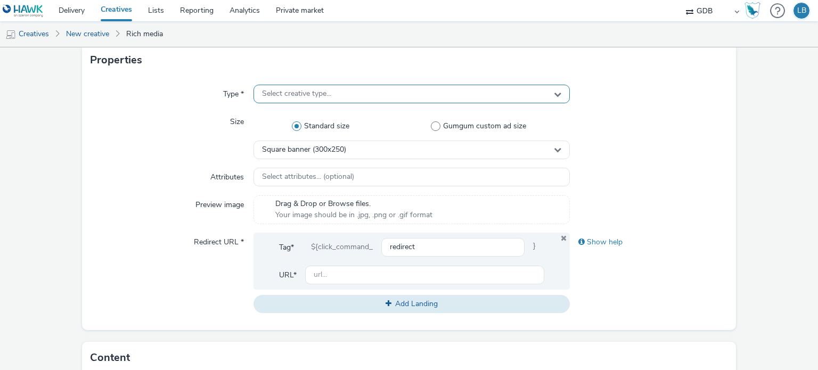
click at [346, 95] on div "Select creative type..." at bounding box center [412, 94] width 316 height 19
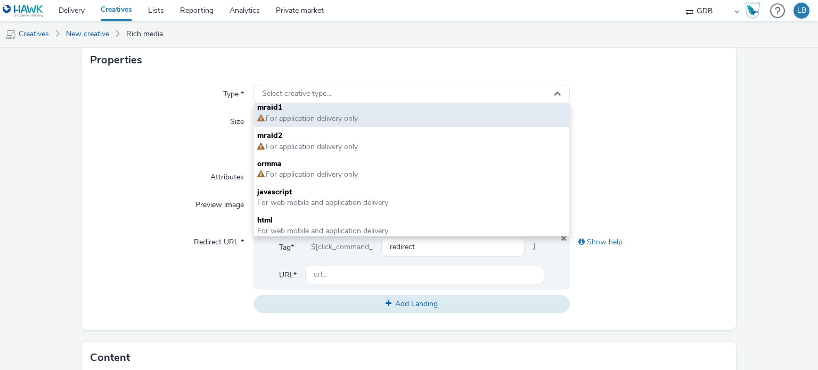
scroll to position [7, 0]
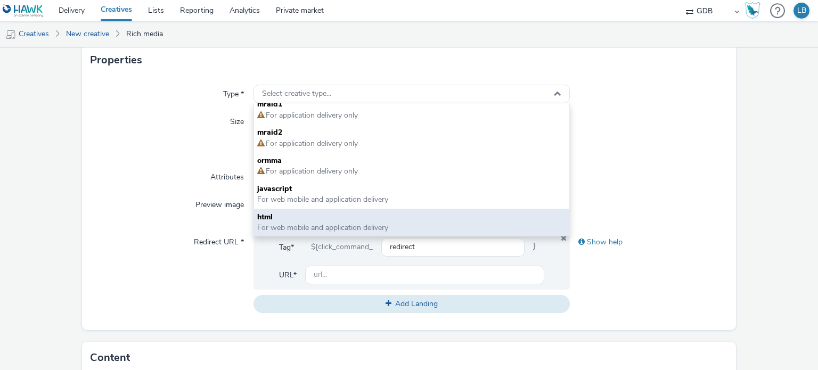
click at [306, 221] on span "html" at bounding box center [411, 217] width 308 height 11
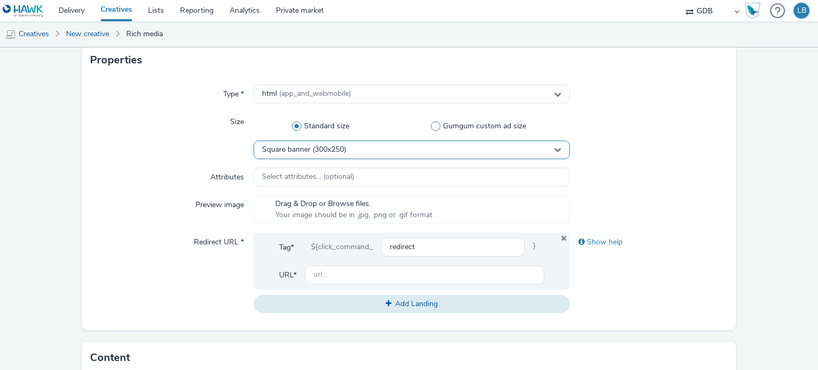
click at [351, 147] on div "Square banner (300x250)" at bounding box center [412, 150] width 316 height 19
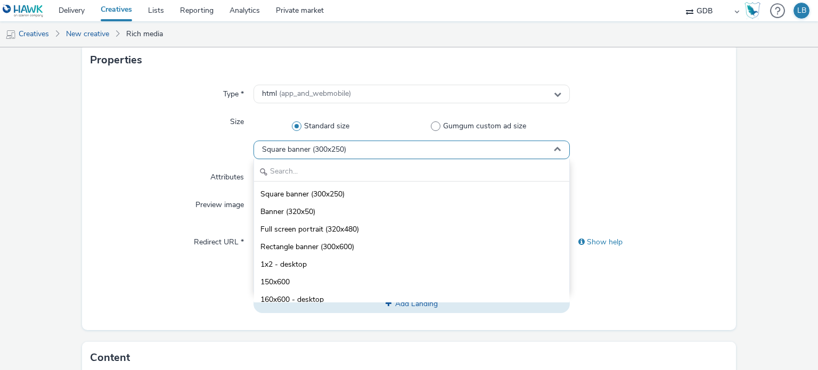
click at [351, 147] on div "Square banner (300x250)" at bounding box center [412, 150] width 316 height 19
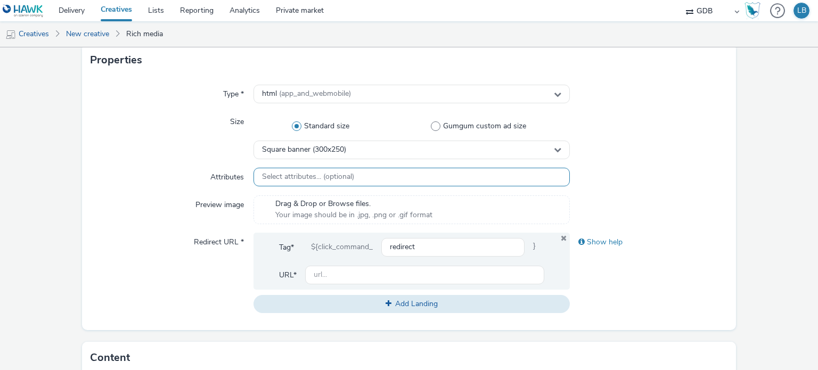
click at [337, 182] on div "Select attributes... (optional)" at bounding box center [412, 177] width 316 height 19
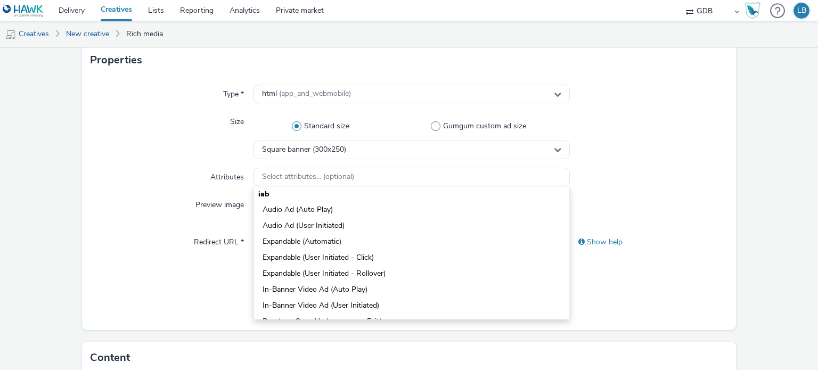
click at [668, 165] on div "Type * html (app_and_webmobile) Size Standard size Gumgum custom ad size Square…" at bounding box center [409, 203] width 655 height 254
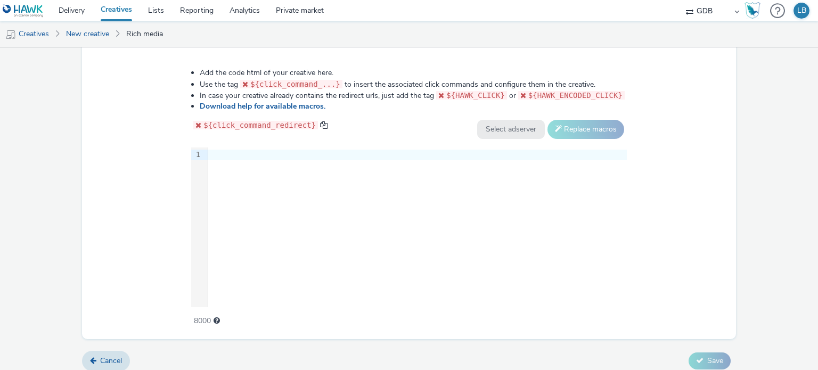
scroll to position [542, 0]
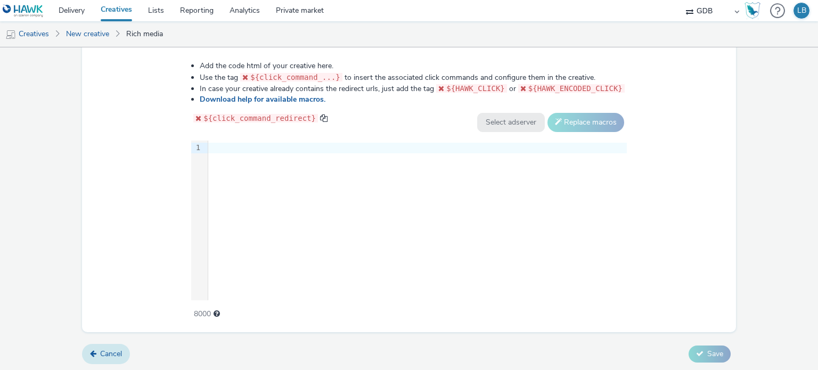
click at [111, 352] on span "Cancel" at bounding box center [111, 354] width 22 height 10
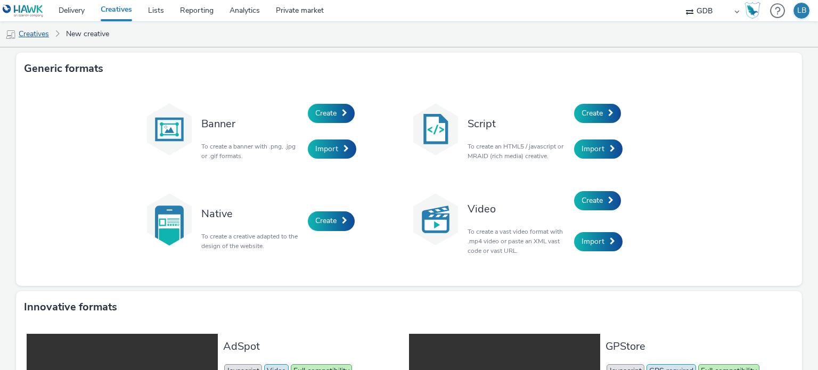
click at [38, 37] on link "Creatives" at bounding box center [27, 34] width 54 height 26
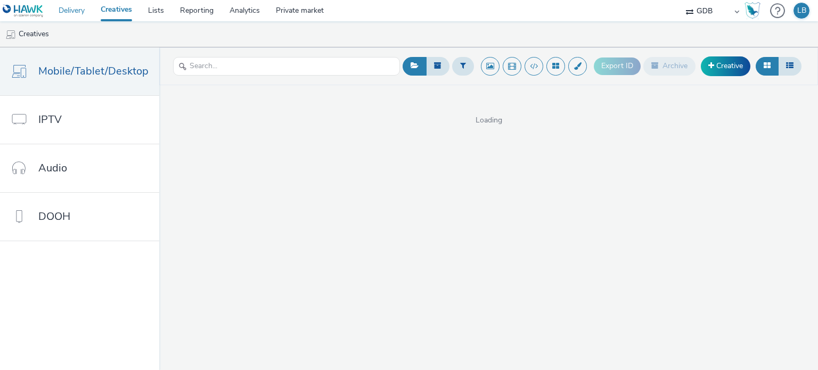
click at [60, 12] on link "Delivery" at bounding box center [72, 10] width 42 height 21
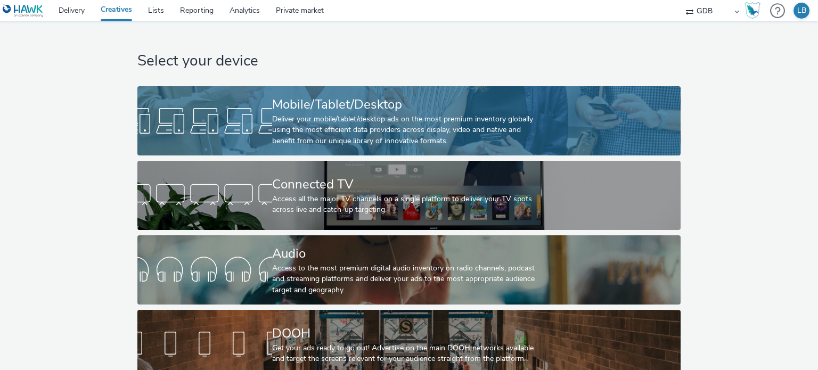
click at [375, 123] on div "Deliver your mobile/tablet/desktop ads on the most premium inventory globally u…" at bounding box center [407, 130] width 270 height 32
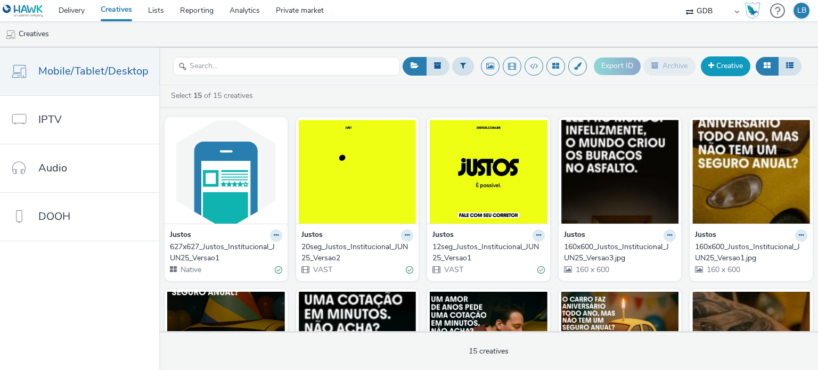
click at [735, 63] on link "Creative" at bounding box center [726, 65] width 50 height 19
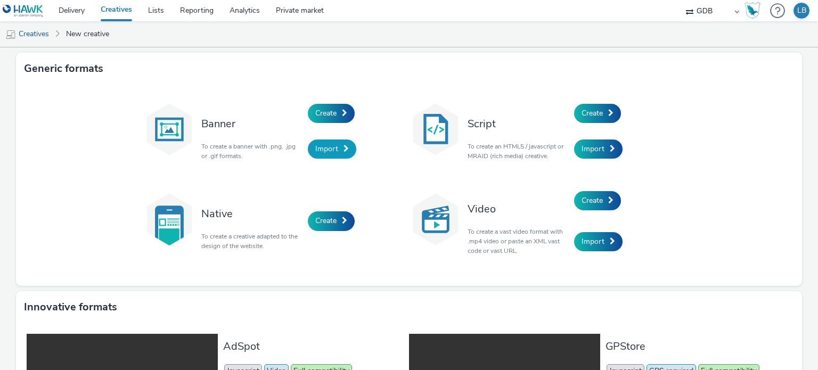
click at [335, 158] on link "Import" at bounding box center [332, 149] width 48 height 19
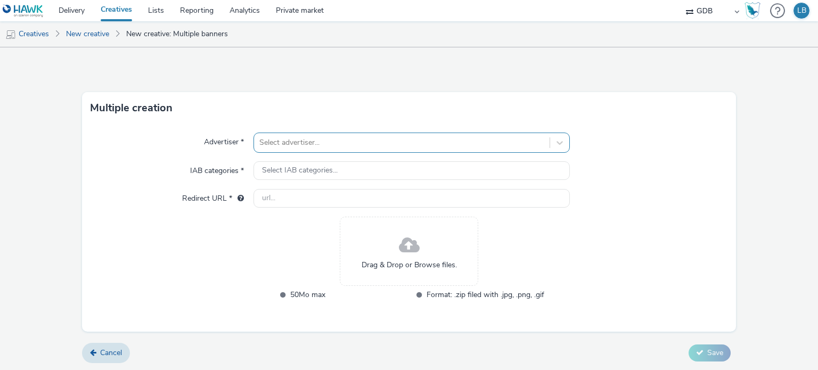
click at [312, 141] on div at bounding box center [401, 142] width 285 height 13
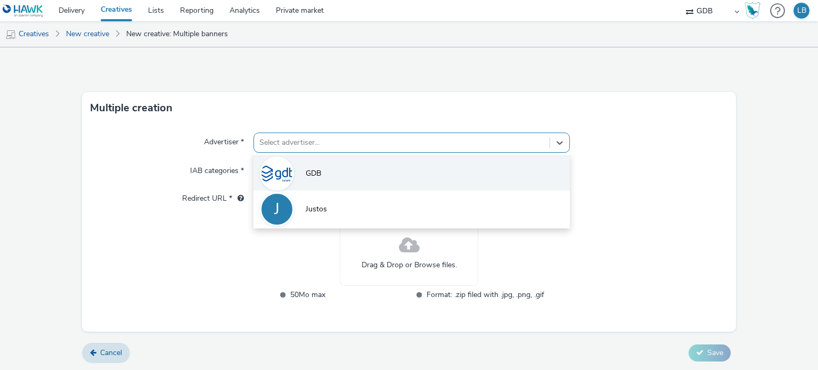
click at [313, 168] on span "GDB" at bounding box center [313, 173] width 15 height 11
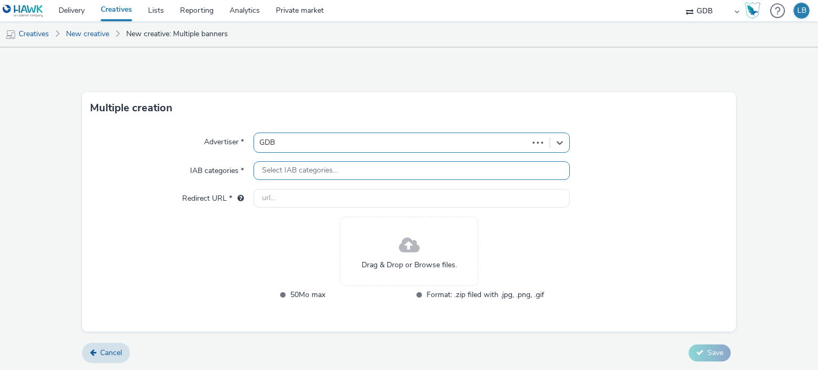
type input "http://gdb.net"
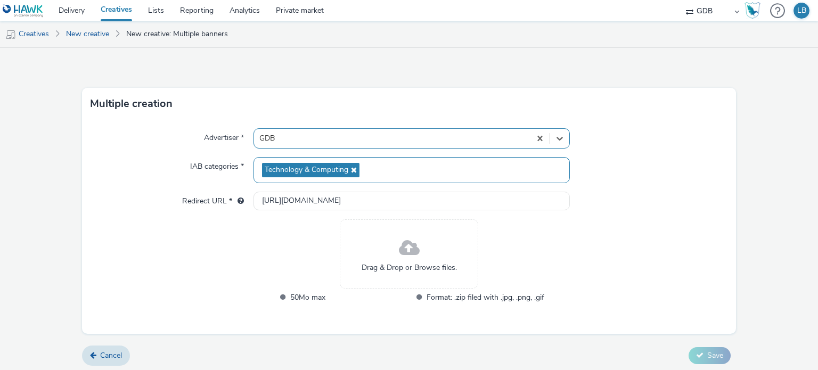
scroll to position [7, 0]
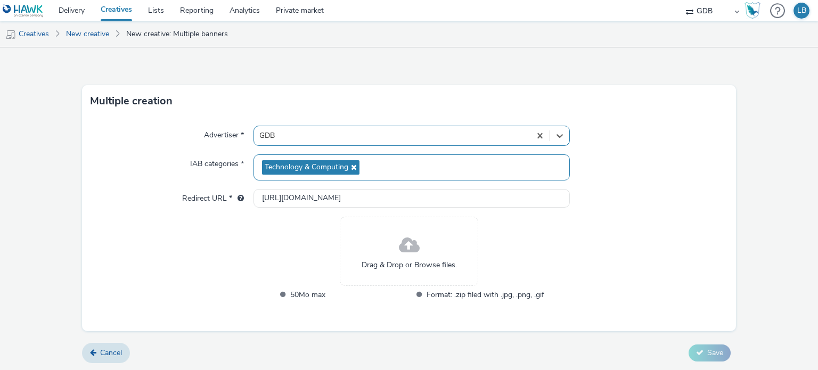
click at [408, 253] on span at bounding box center [409, 246] width 21 height 28
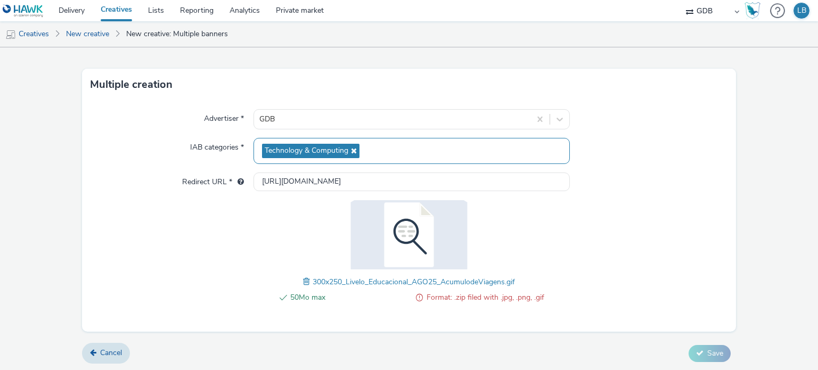
scroll to position [23, 0]
click at [303, 280] on span at bounding box center [308, 282] width 10 height 12
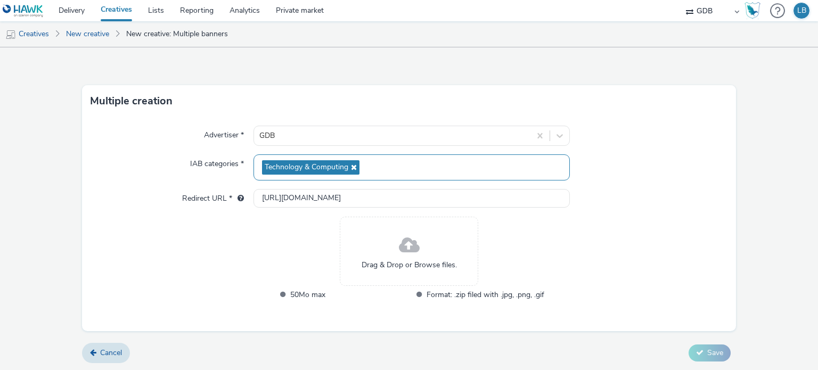
click at [388, 262] on span "Drag & Drop or Browse files." at bounding box center [409, 265] width 95 height 11
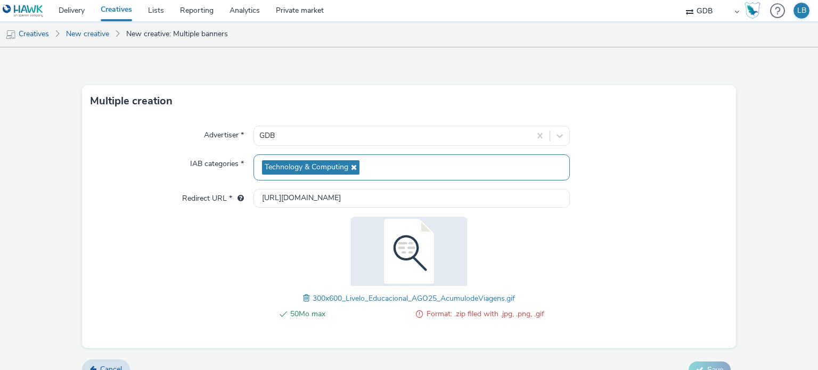
click at [303, 296] on span at bounding box center [308, 298] width 10 height 12
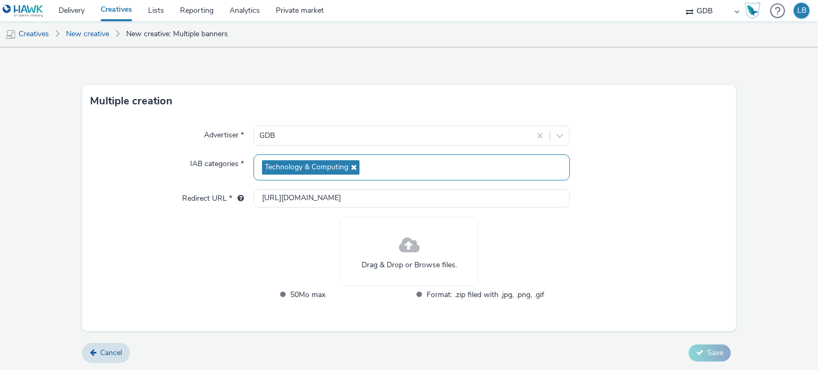
click at [399, 253] on span at bounding box center [409, 246] width 21 height 28
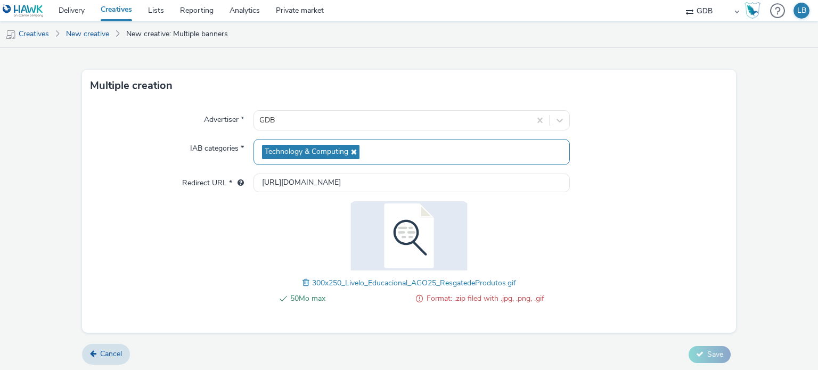
scroll to position [23, 0]
click at [303, 283] on span at bounding box center [308, 282] width 10 height 12
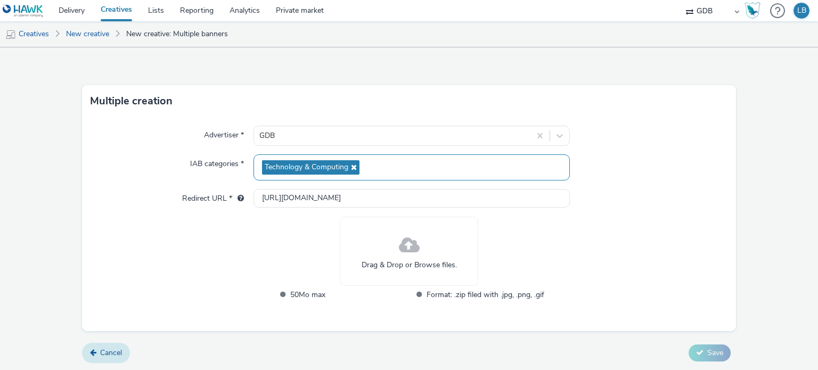
click at [107, 356] on span "Cancel" at bounding box center [111, 353] width 22 height 10
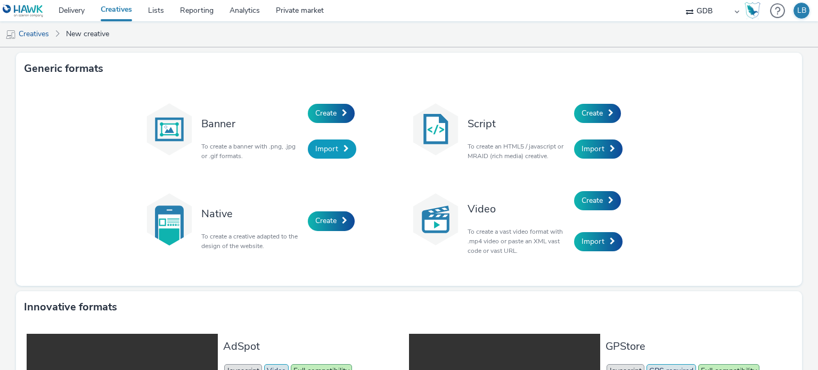
click at [326, 150] on span "Import" at bounding box center [326, 149] width 23 height 10
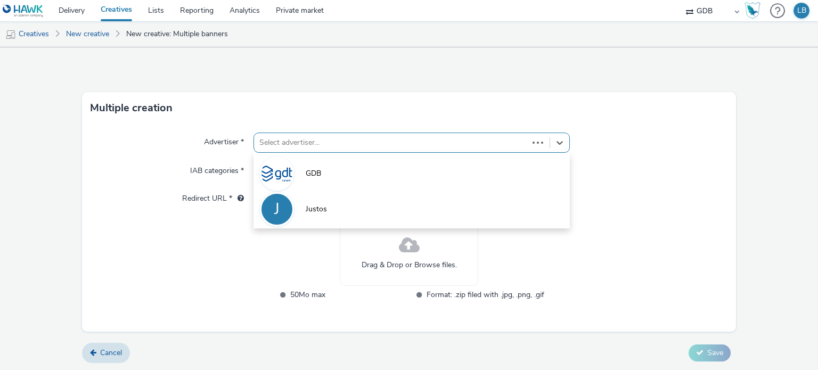
click at [326, 150] on div "Select advertiser..." at bounding box center [391, 142] width 274 height 17
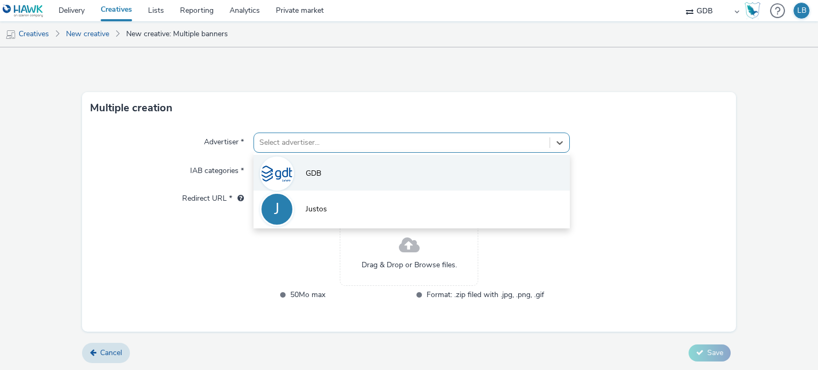
click at [318, 170] on span "GDB" at bounding box center [313, 173] width 15 height 11
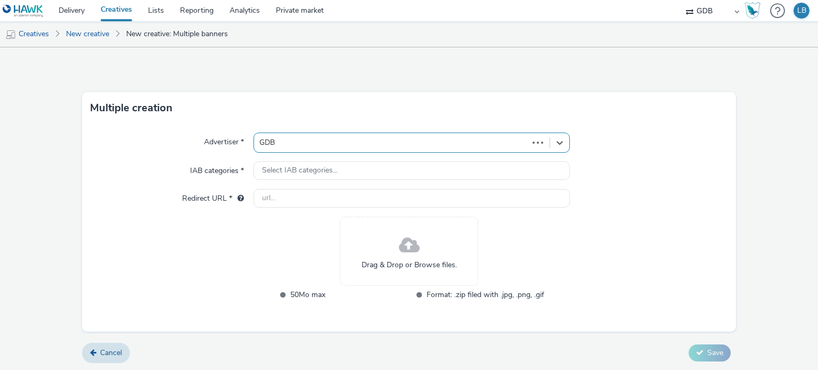
type input "http://gdb.net"
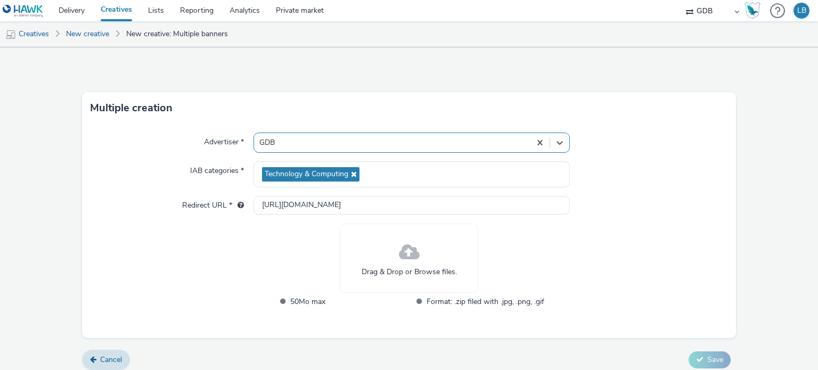
scroll to position [7, 0]
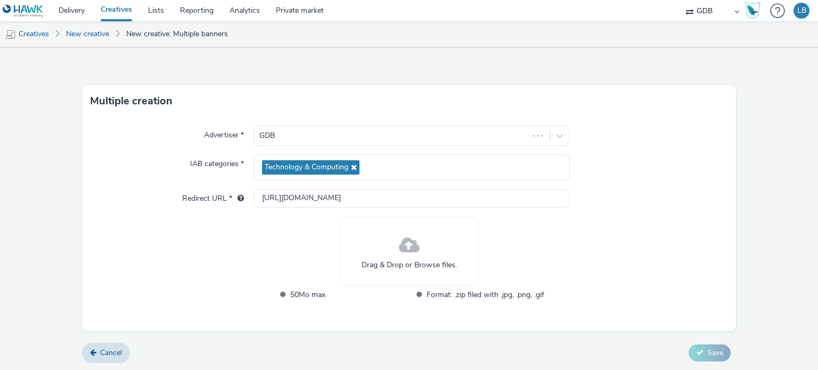
click at [403, 260] on span "Drag & Drop or Browse files." at bounding box center [409, 265] width 95 height 11
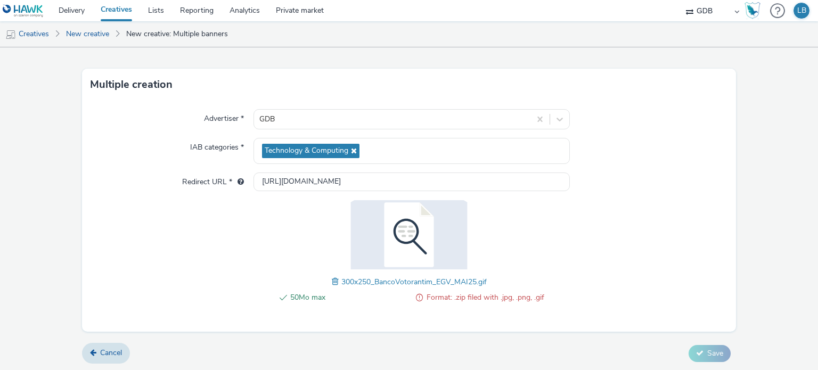
scroll to position [23, 0]
click at [332, 279] on span at bounding box center [337, 282] width 10 height 12
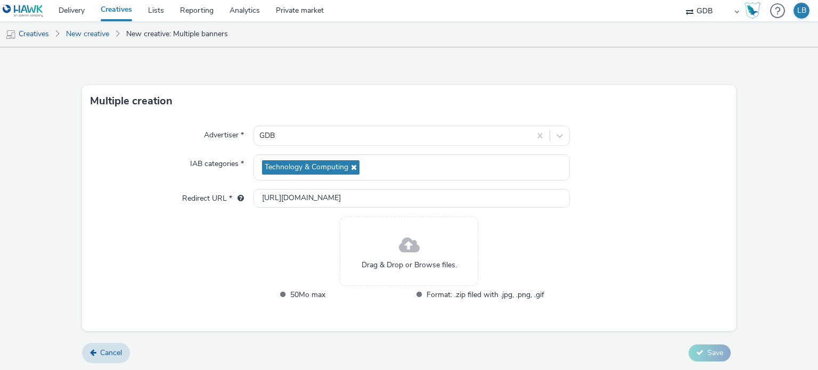
click at [416, 264] on span "Drag & Drop or Browse files." at bounding box center [409, 265] width 95 height 11
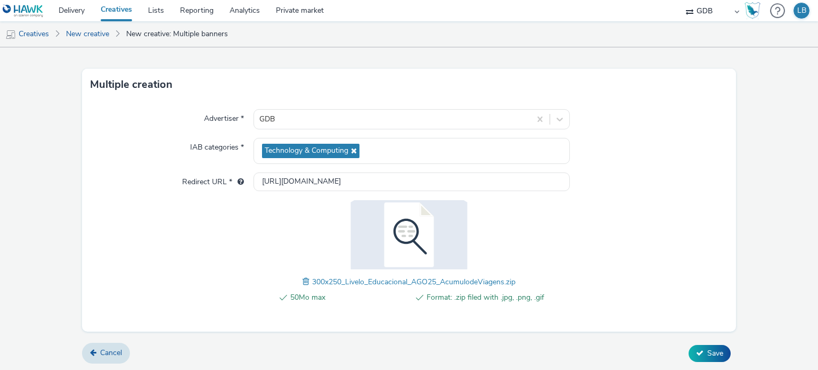
scroll to position [23, 0]
click at [708, 349] on span "Save" at bounding box center [716, 353] width 16 height 10
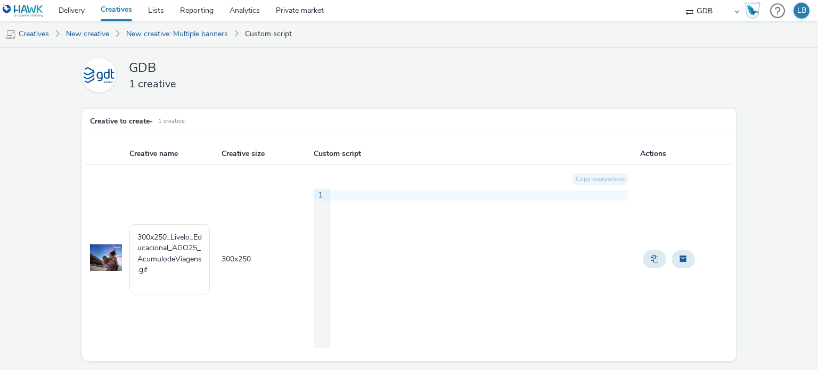
scroll to position [33, 0]
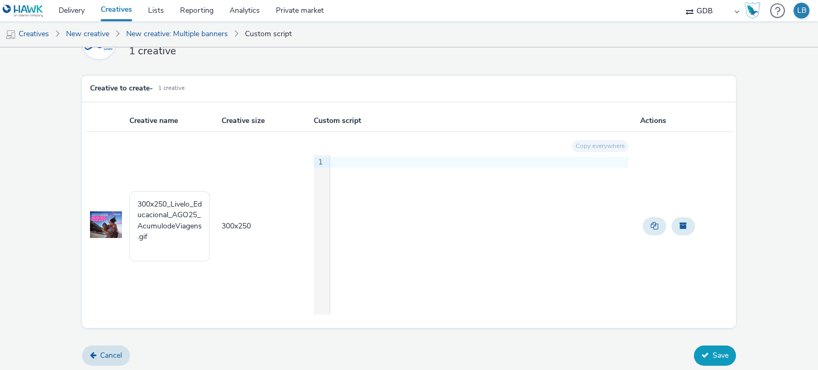
click at [703, 355] on button "Save" at bounding box center [715, 356] width 42 height 20
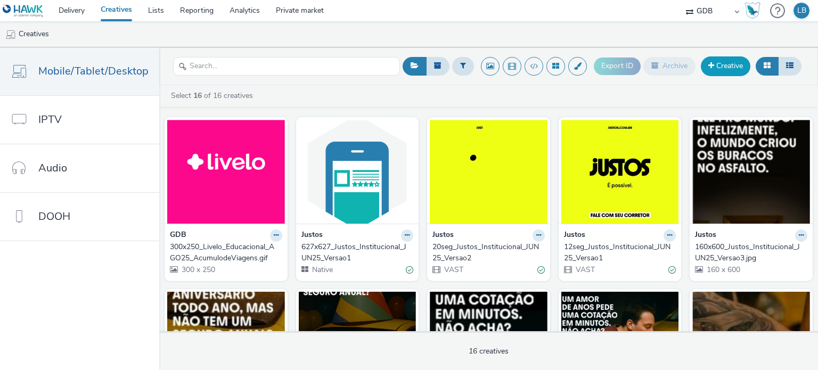
click at [719, 68] on link "Creative" at bounding box center [726, 65] width 50 height 19
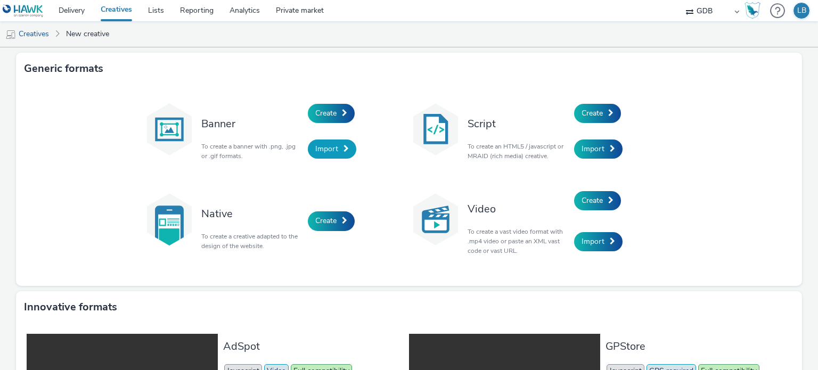
click at [316, 150] on span "Import" at bounding box center [326, 149] width 23 height 10
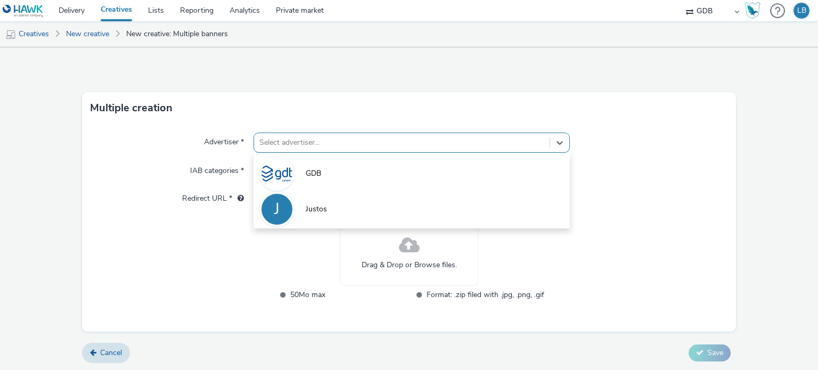
click at [298, 143] on div at bounding box center [401, 142] width 285 height 13
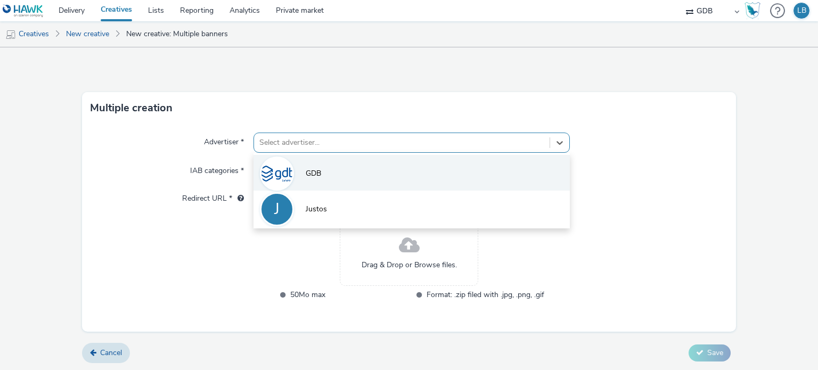
click at [298, 169] on li "GDB" at bounding box center [412, 173] width 316 height 36
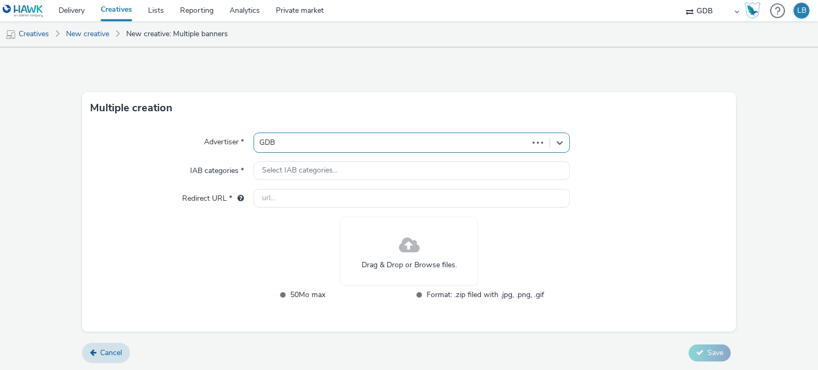
type input "http://gdb.net"
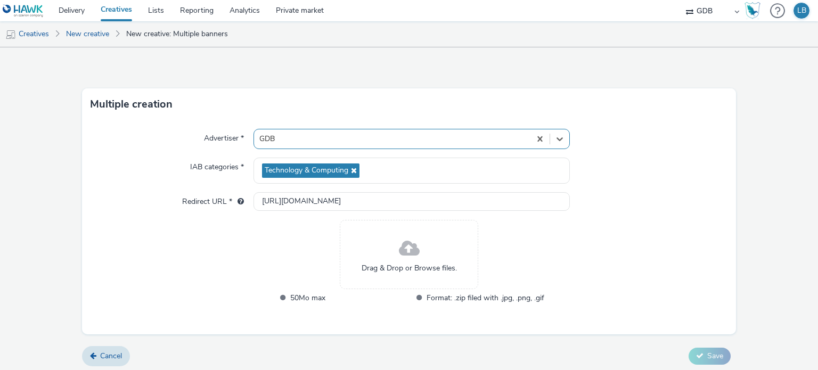
scroll to position [7, 0]
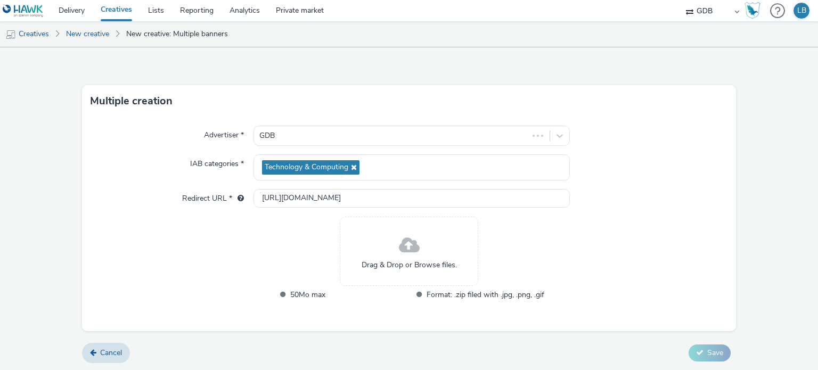
click at [377, 253] on div "Drag & Drop or Browse files." at bounding box center [409, 251] width 139 height 69
click at [417, 260] on span "Drag & Drop or Browse files." at bounding box center [409, 265] width 95 height 11
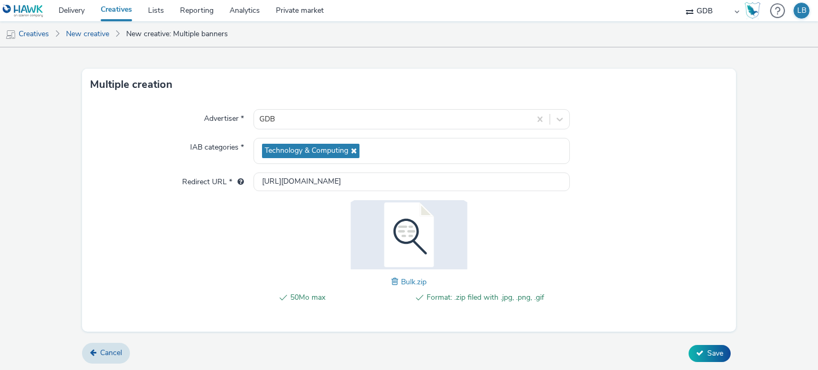
scroll to position [23, 0]
click at [708, 353] on span "Save" at bounding box center [716, 353] width 16 height 10
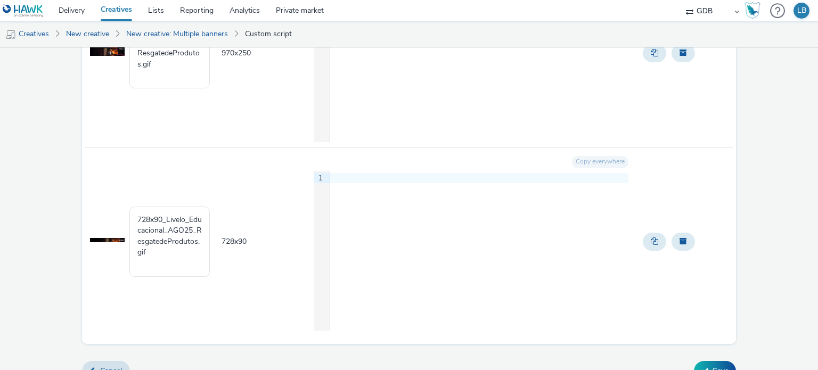
scroll to position [1539, 0]
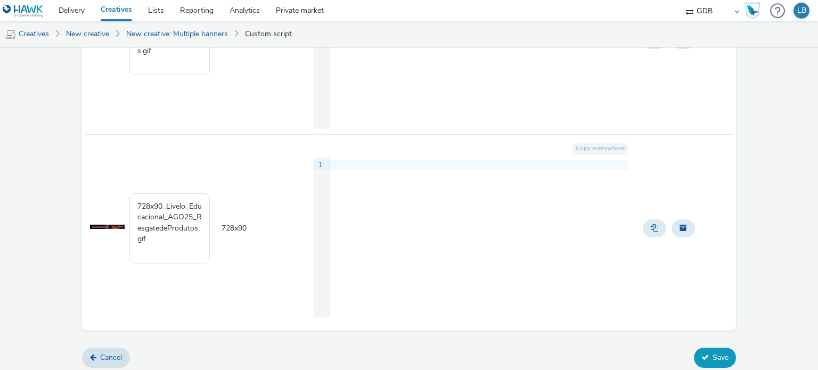
click at [703, 359] on button "Save" at bounding box center [715, 358] width 42 height 20
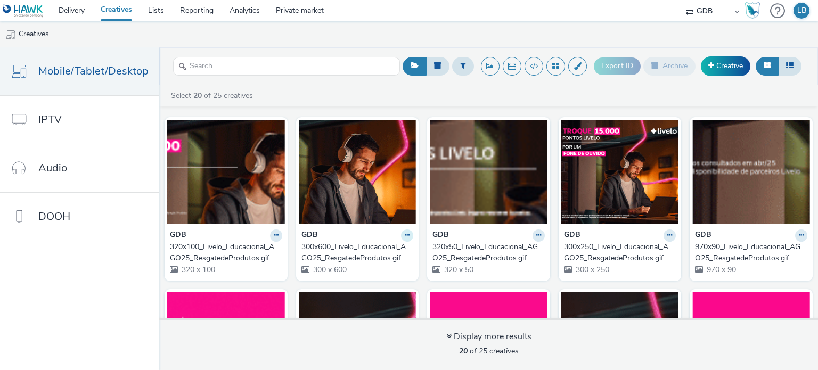
click at [279, 237] on icon at bounding box center [276, 235] width 5 height 6
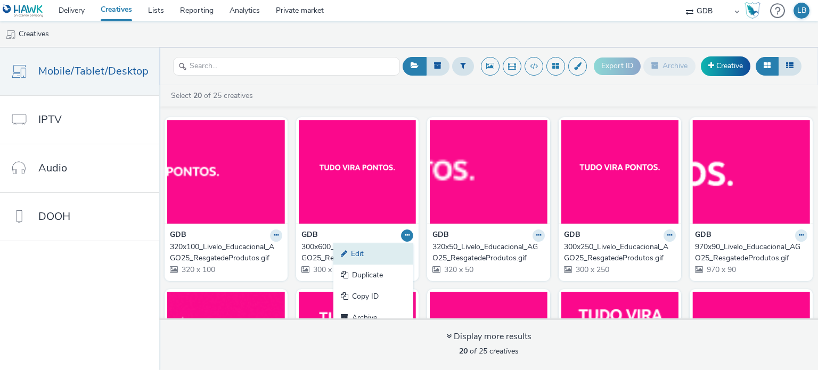
click at [381, 247] on link "Edit" at bounding box center [374, 253] width 80 height 21
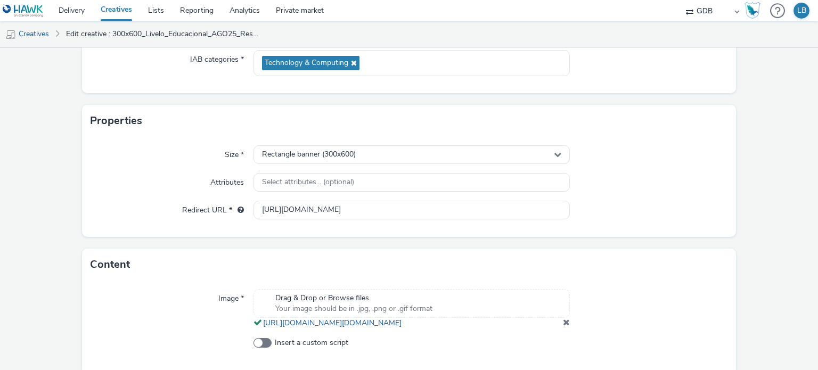
scroll to position [160, 0]
click at [401, 154] on div "Rectangle banner (300x600)" at bounding box center [412, 154] width 316 height 19
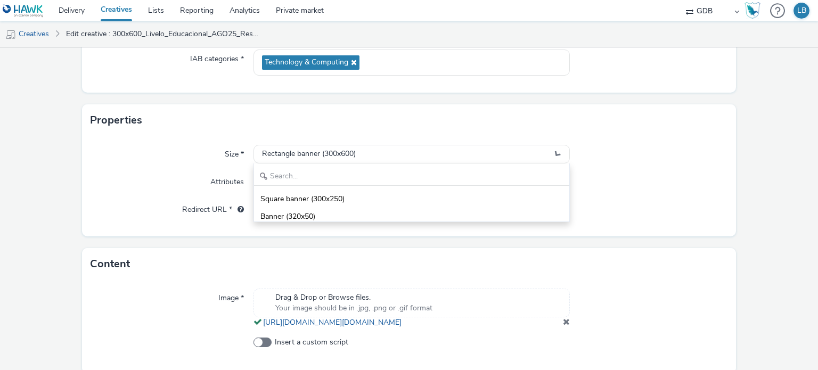
click at [648, 148] on div at bounding box center [649, 154] width 158 height 19
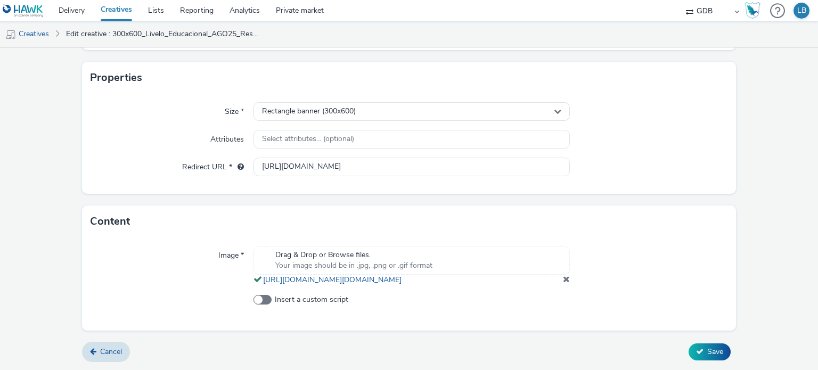
scroll to position [221, 0]
click at [712, 352] on span "Save" at bounding box center [716, 352] width 16 height 10
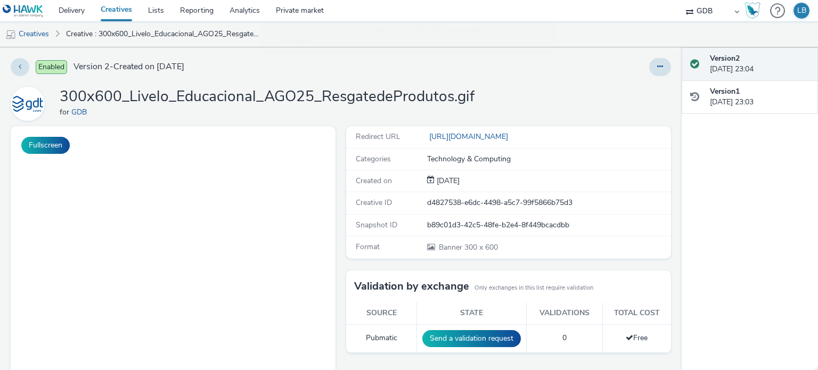
click at [119, 7] on link "Creatives" at bounding box center [116, 10] width 47 height 21
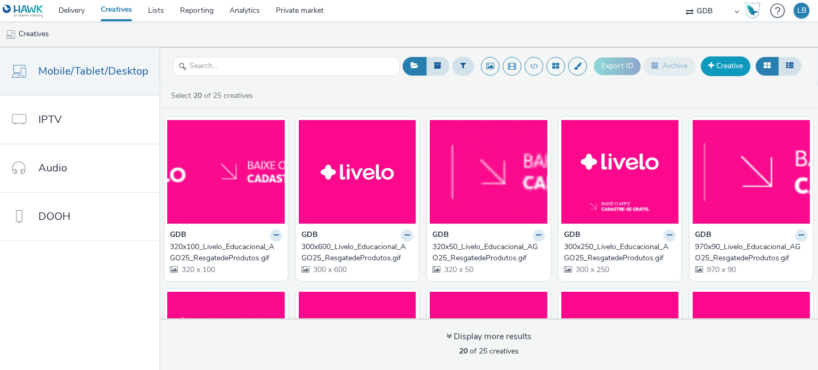
click at [725, 70] on link "Creative" at bounding box center [726, 65] width 50 height 19
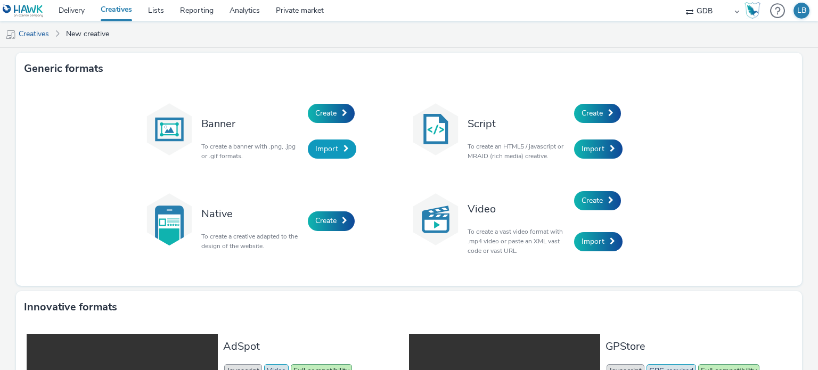
click at [323, 152] on span "Import" at bounding box center [326, 149] width 23 height 10
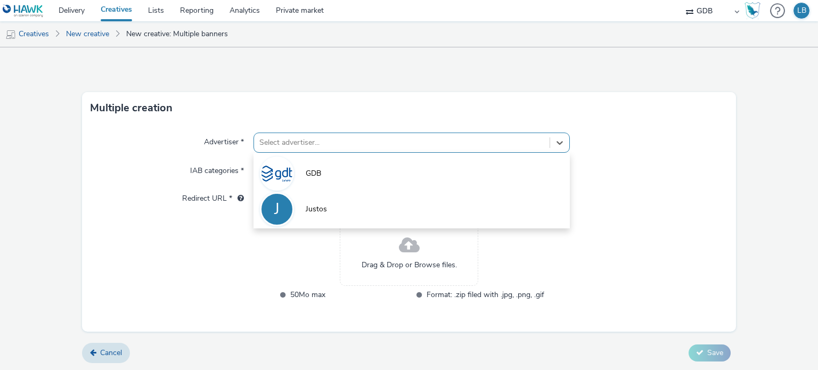
click at [312, 144] on div at bounding box center [401, 142] width 285 height 13
click at [320, 176] on li "GDB" at bounding box center [412, 173] width 316 height 36
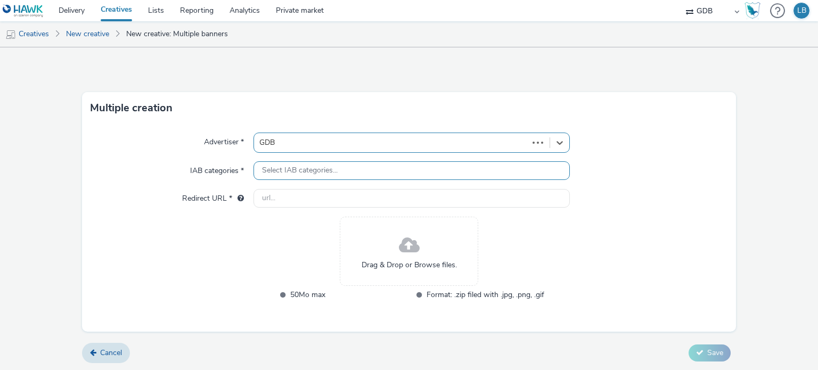
type input "http://gdb.net"
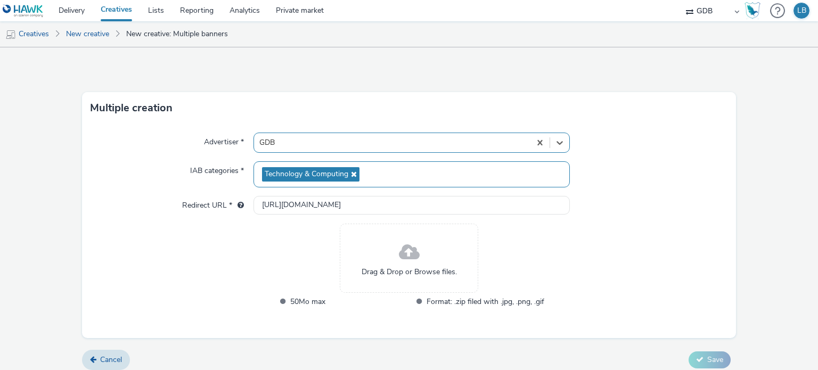
click at [319, 170] on span "Technology & Computing" at bounding box center [307, 174] width 84 height 9
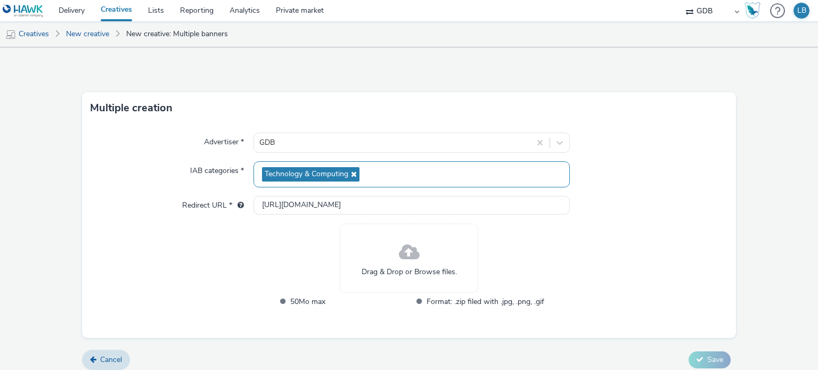
scroll to position [7, 0]
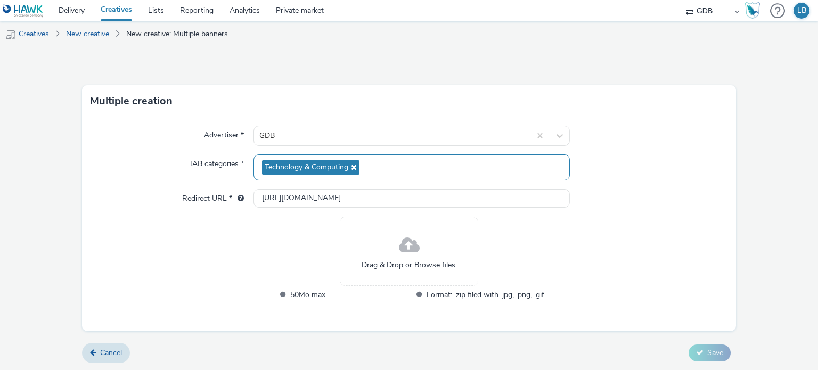
click at [400, 263] on span "Drag & Drop or Browse files." at bounding box center [409, 265] width 95 height 11
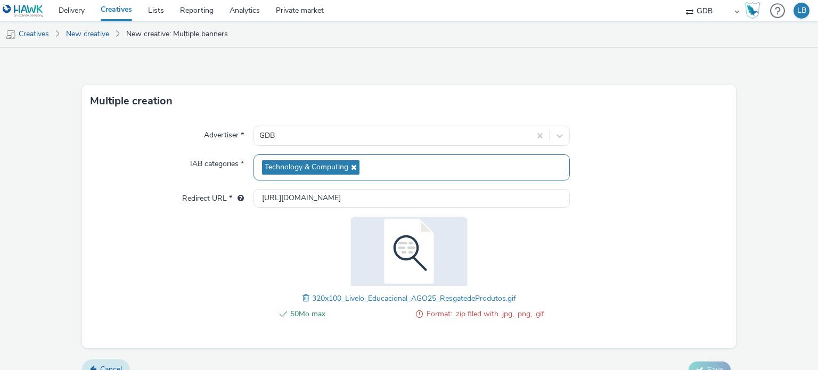
click at [111, 364] on span "Cancel" at bounding box center [111, 369] width 22 height 10
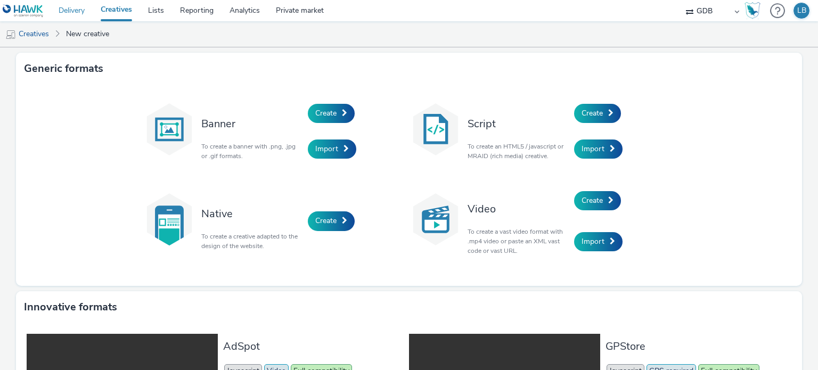
click at [70, 10] on link "Delivery" at bounding box center [72, 10] width 42 height 21
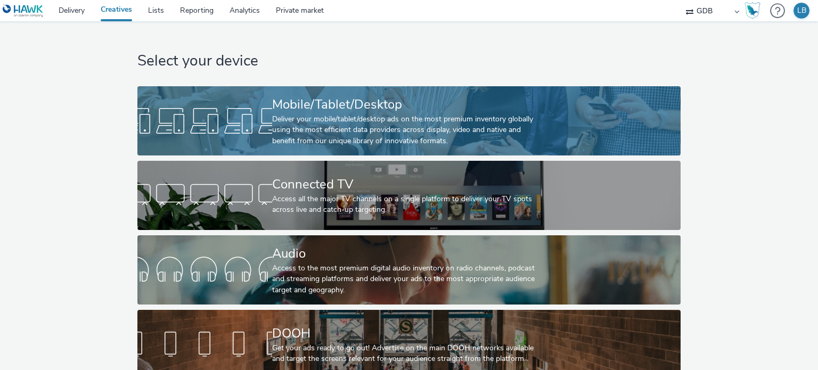
click at [345, 105] on div "Mobile/Tablet/Desktop" at bounding box center [407, 104] width 270 height 19
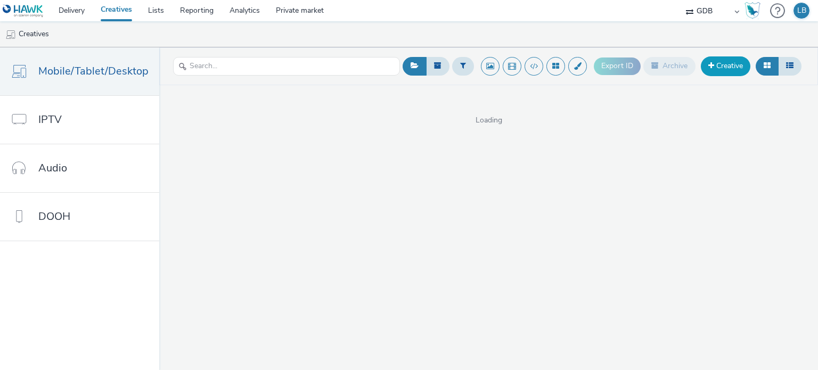
click at [726, 63] on link "Creative" at bounding box center [726, 65] width 50 height 19
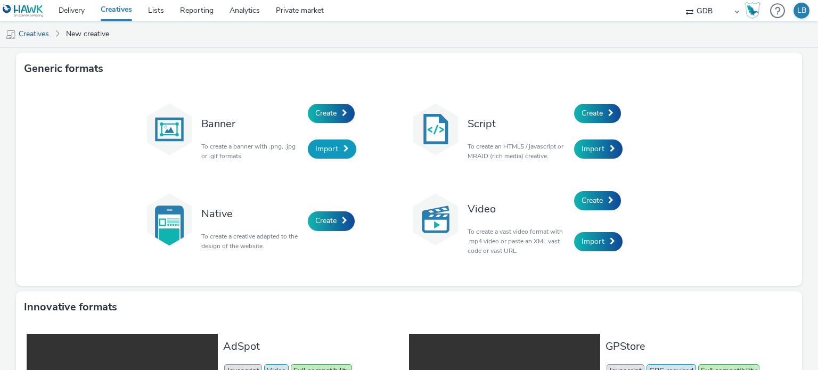
click at [323, 151] on span "Import" at bounding box center [326, 149] width 23 height 10
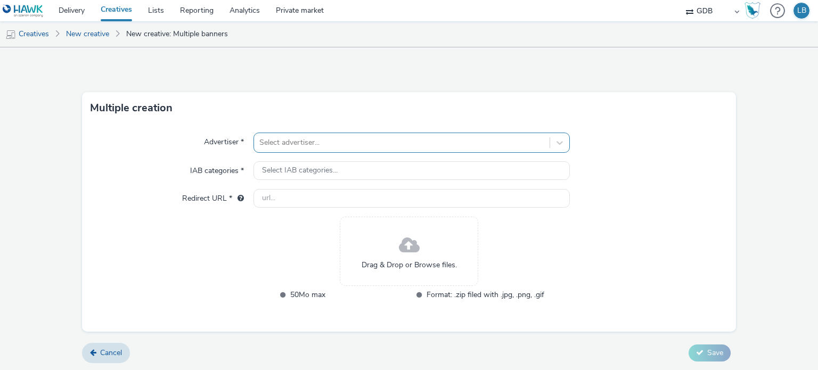
click at [320, 146] on div at bounding box center [401, 142] width 285 height 13
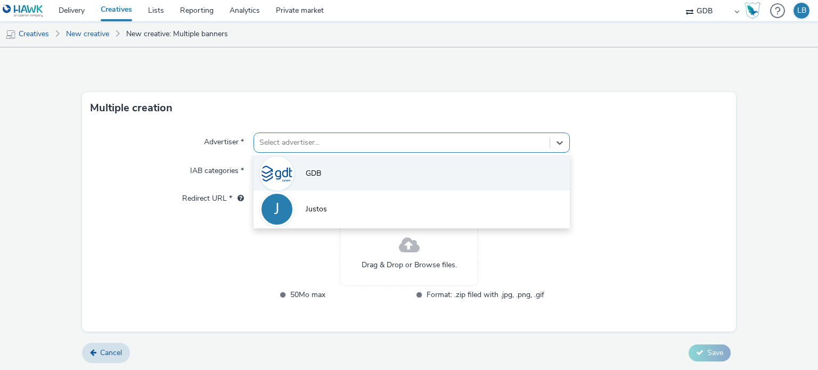
click at [315, 174] on span "GDB" at bounding box center [313, 173] width 15 height 11
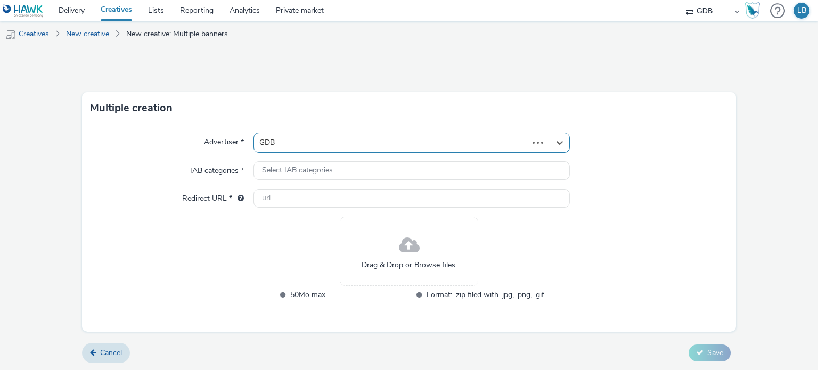
type input "http://gdb.net"
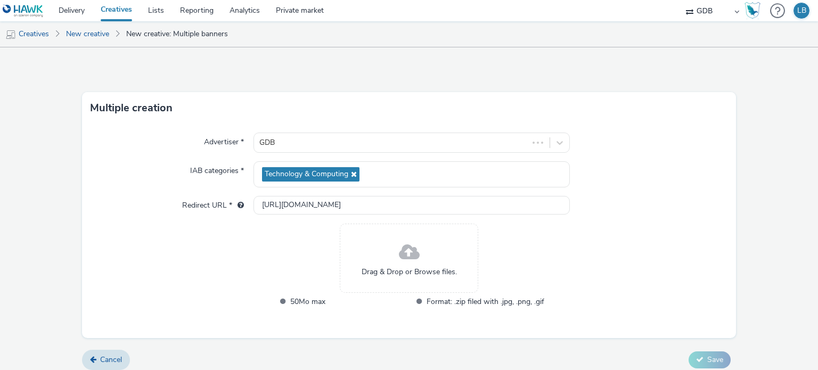
click at [315, 174] on span "Technology & Computing" at bounding box center [307, 174] width 84 height 9
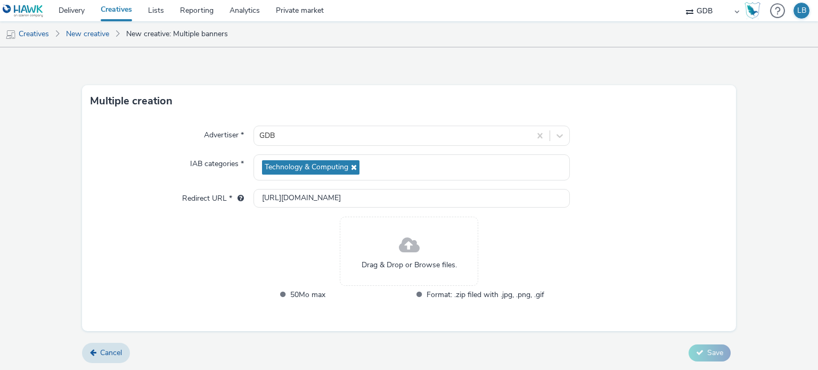
click at [389, 255] on div "Drag & Drop or Browse files." at bounding box center [409, 251] width 139 height 69
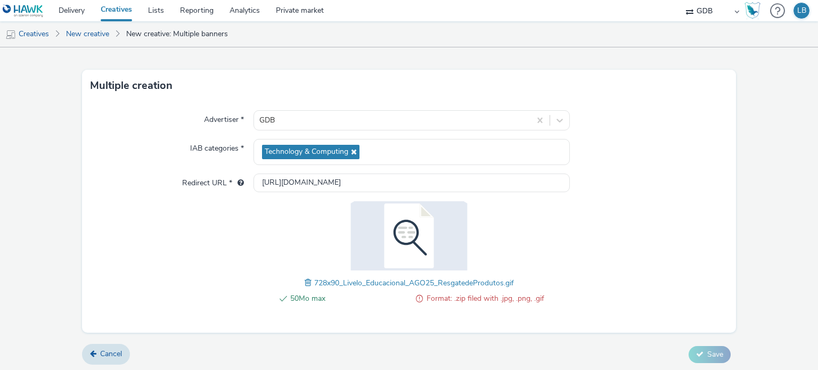
scroll to position [23, 0]
click at [740, 179] on form "Multiple creation Advertiser * GDB IAB categories * Technology & Computing Redi…" at bounding box center [409, 198] width 818 height 348
click at [111, 355] on span "Cancel" at bounding box center [111, 353] width 22 height 10
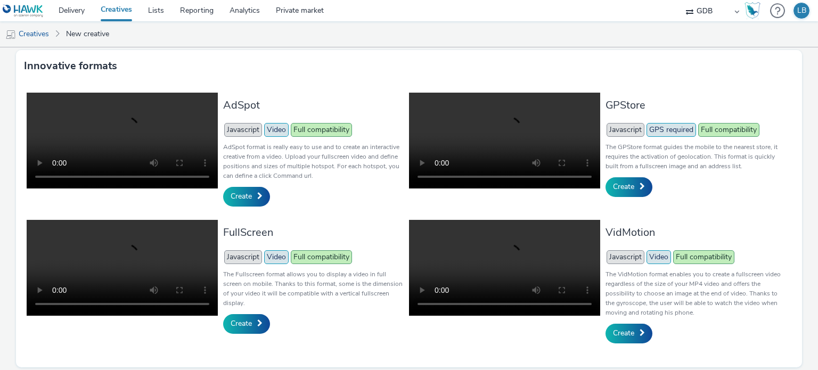
scroll to position [243, 0]
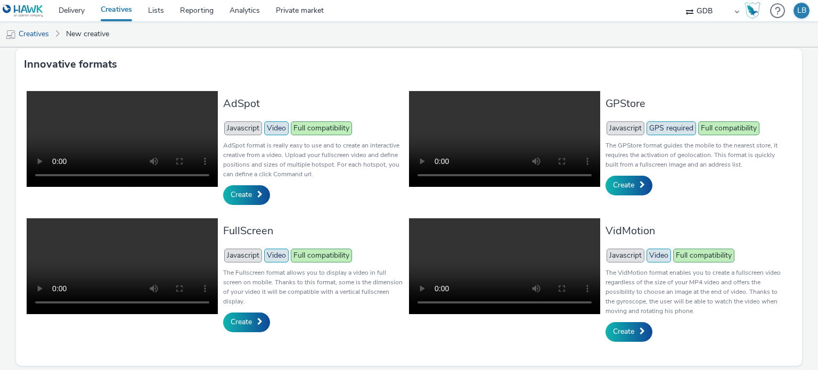
click at [614, 256] on span "Javascript" at bounding box center [626, 256] width 38 height 14
click at [622, 338] on link "Create" at bounding box center [629, 331] width 47 height 19
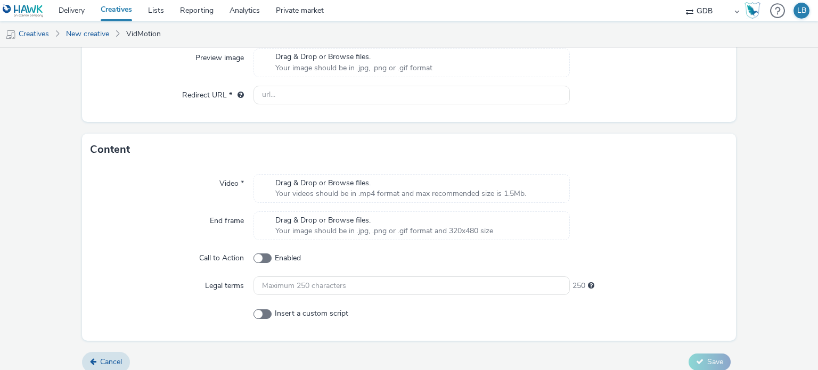
scroll to position [342, 0]
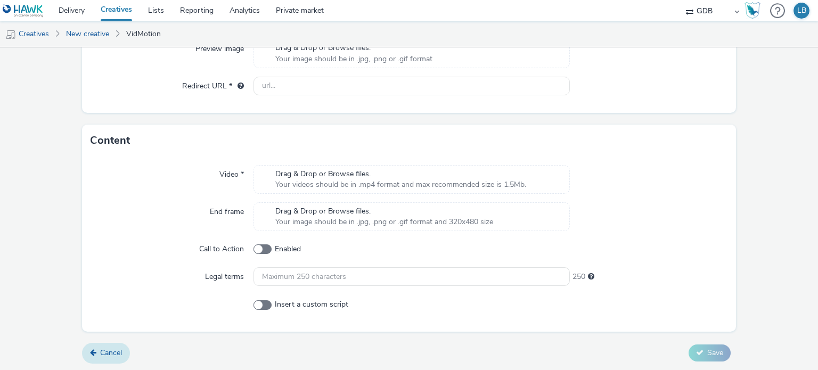
click at [98, 357] on link "Cancel" at bounding box center [106, 353] width 48 height 20
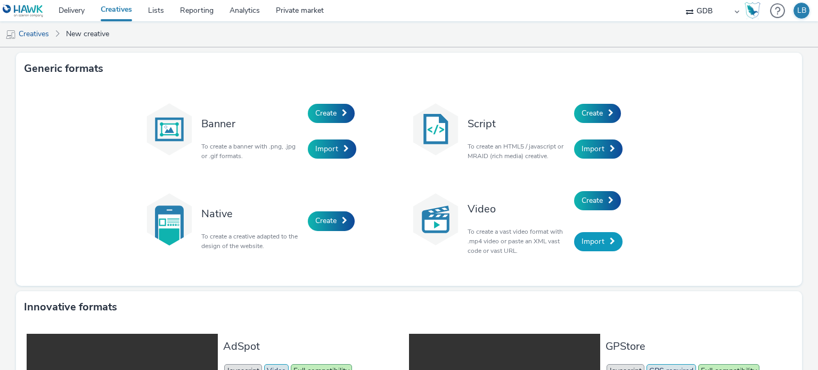
click at [594, 242] on span "Import" at bounding box center [593, 242] width 23 height 10
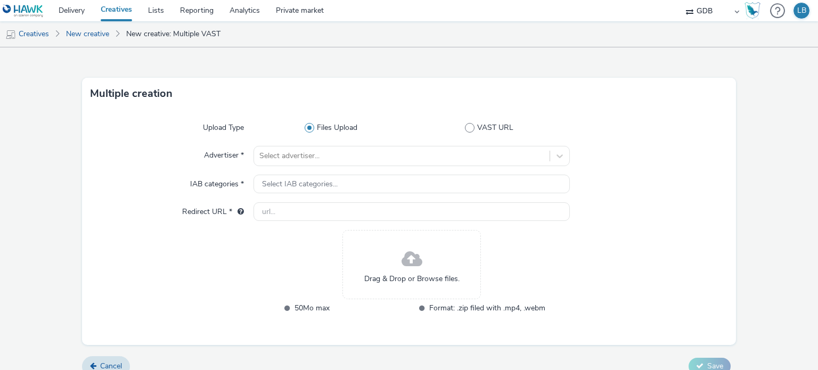
scroll to position [29, 0]
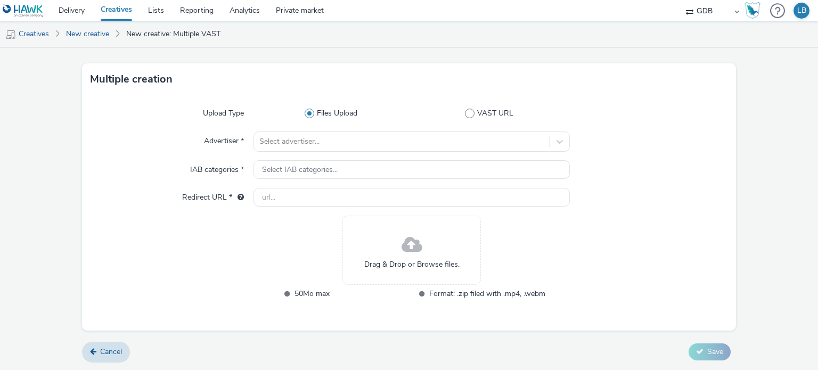
click at [120, 339] on form "Multiple creation Upload Type Files Upload VAST URL Advertiser * Select adverti…" at bounding box center [409, 195] width 818 height 352
click at [111, 348] on span "Cancel" at bounding box center [111, 352] width 22 height 10
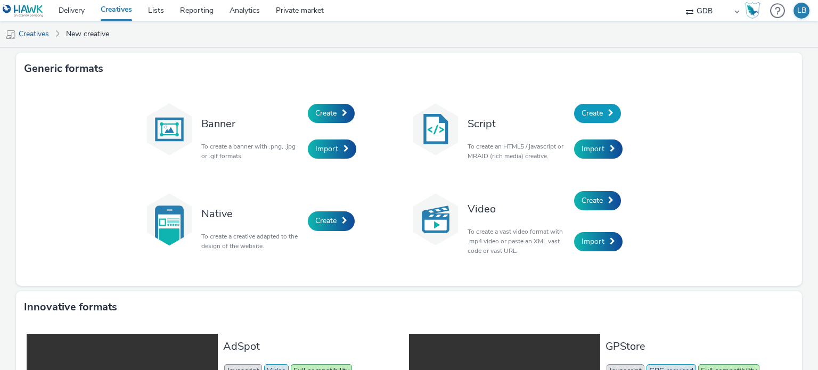
click at [595, 110] on span "Create" at bounding box center [592, 113] width 21 height 10
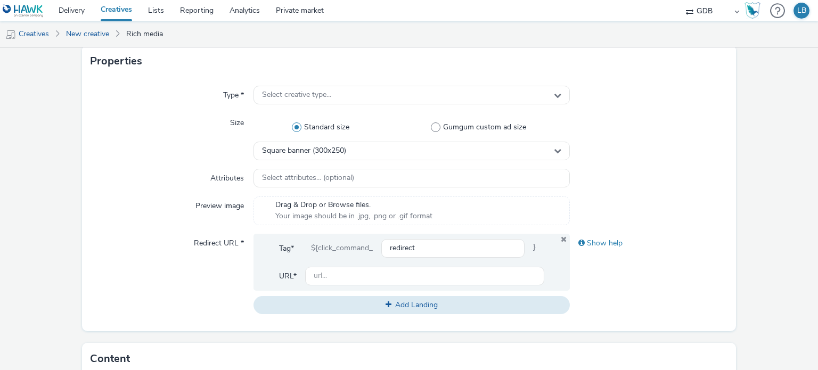
scroll to position [213, 0]
click at [431, 127] on span at bounding box center [436, 126] width 10 height 10
click at [478, 127] on input "Gumgum custom ad size" at bounding box center [481, 126] width 7 height 7
radio input "false"
radio input "true"
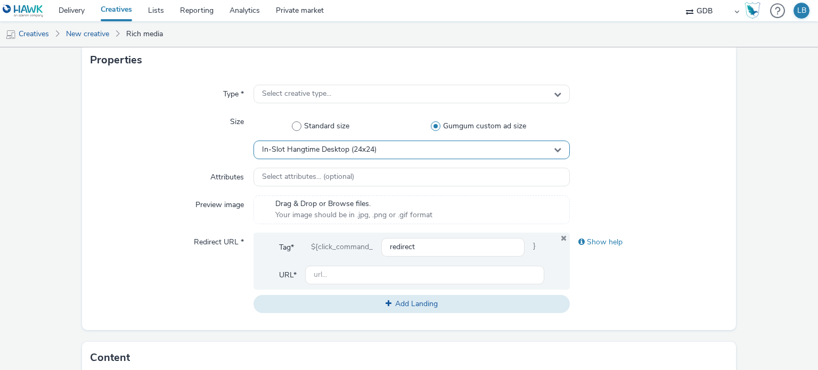
click at [414, 148] on div "In-Slot Hangtime Desktop (24x24)" at bounding box center [412, 150] width 316 height 19
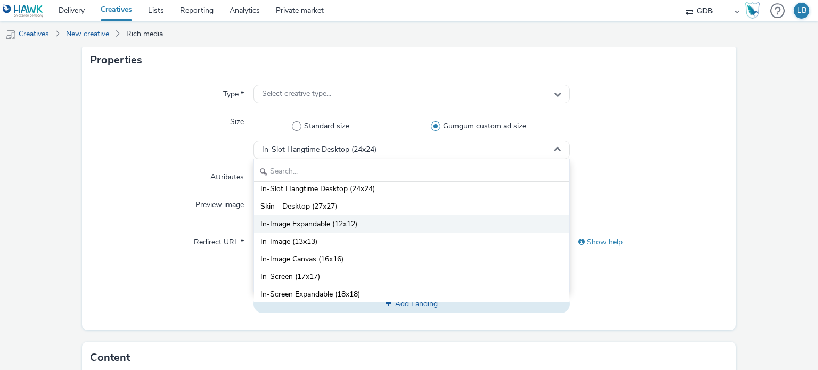
scroll to position [4, 0]
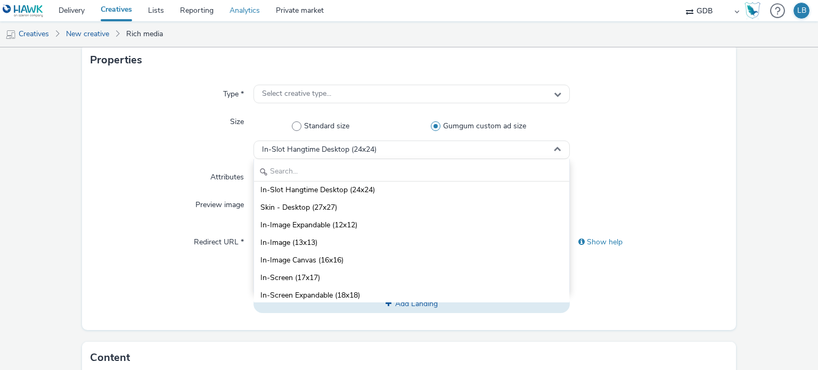
click at [241, 7] on link "Analytics" at bounding box center [245, 10] width 46 height 21
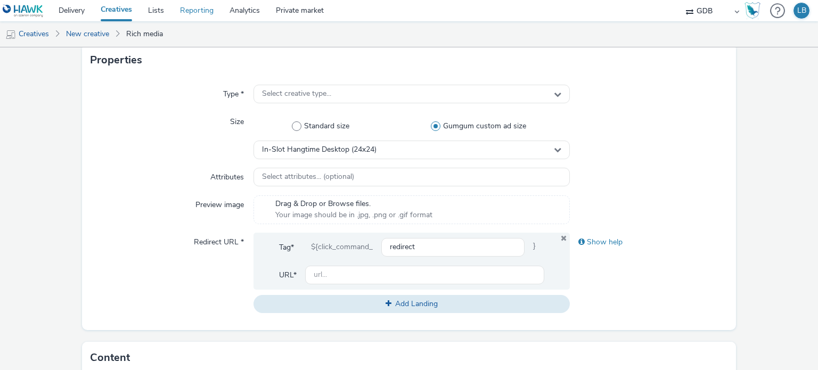
click at [198, 11] on link "Reporting" at bounding box center [197, 10] width 50 height 21
